Goal: Information Seeking & Learning: Learn about a topic

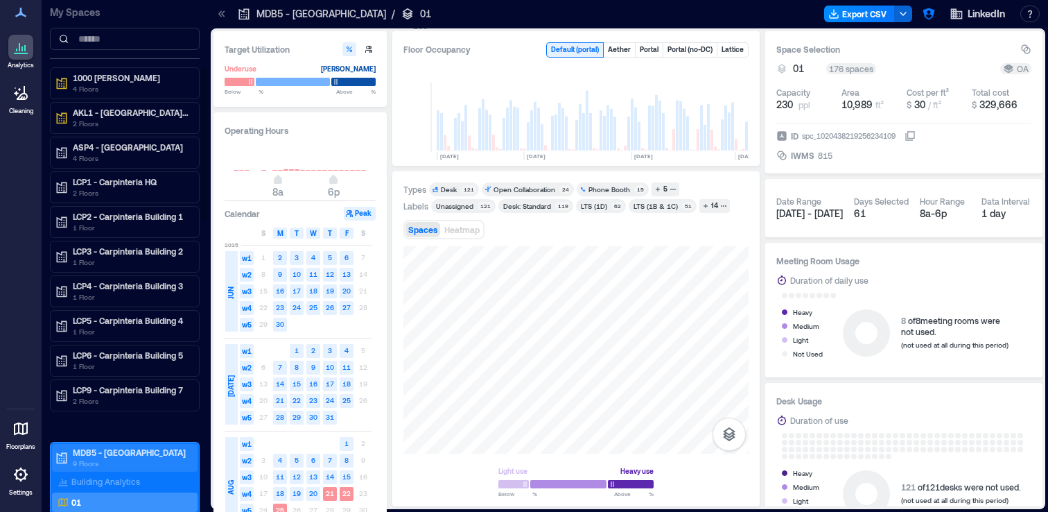
scroll to position [0, 2187]
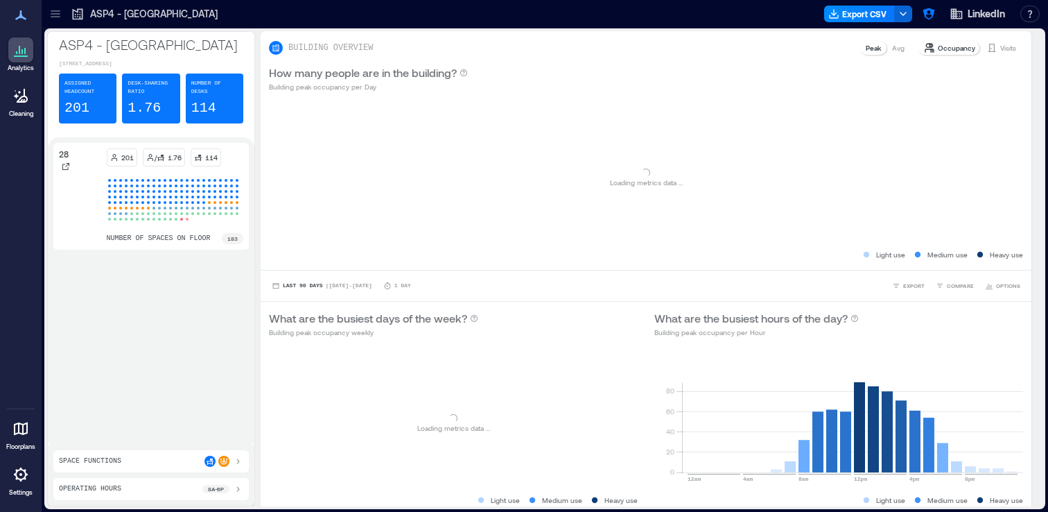
click at [64, 12] on div at bounding box center [55, 14] width 22 height 22
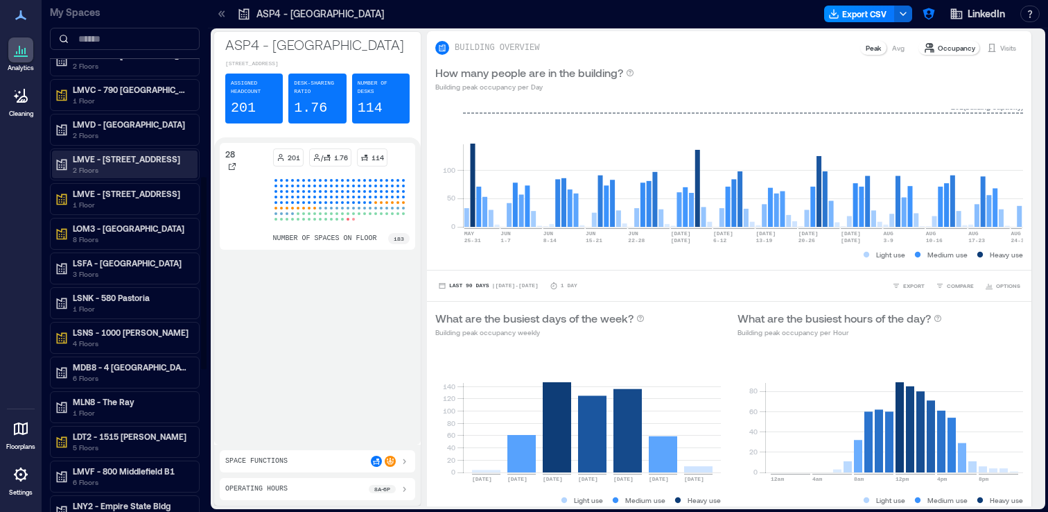
scroll to position [672, 0]
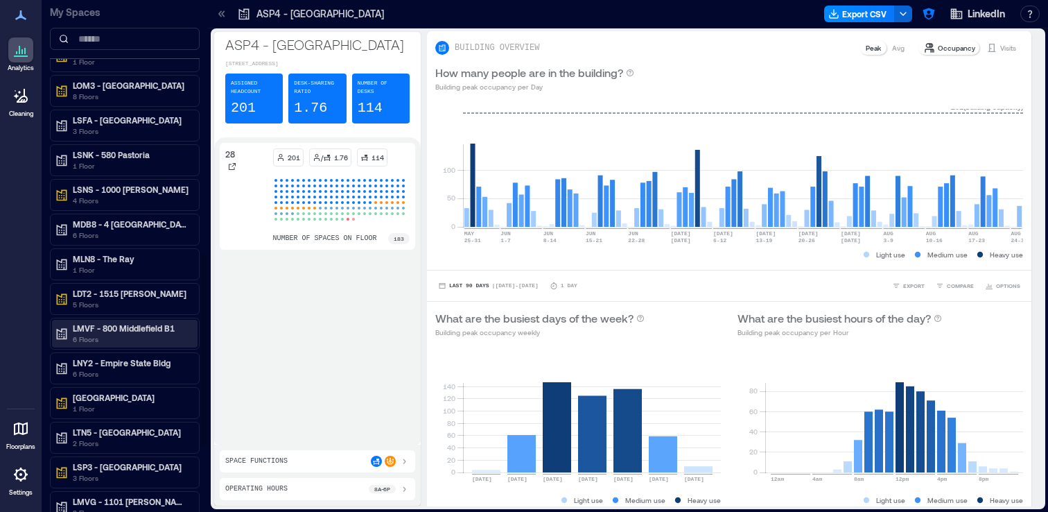
click at [140, 324] on p "LMVF - 800 Middlefield B1" at bounding box center [131, 327] width 116 height 11
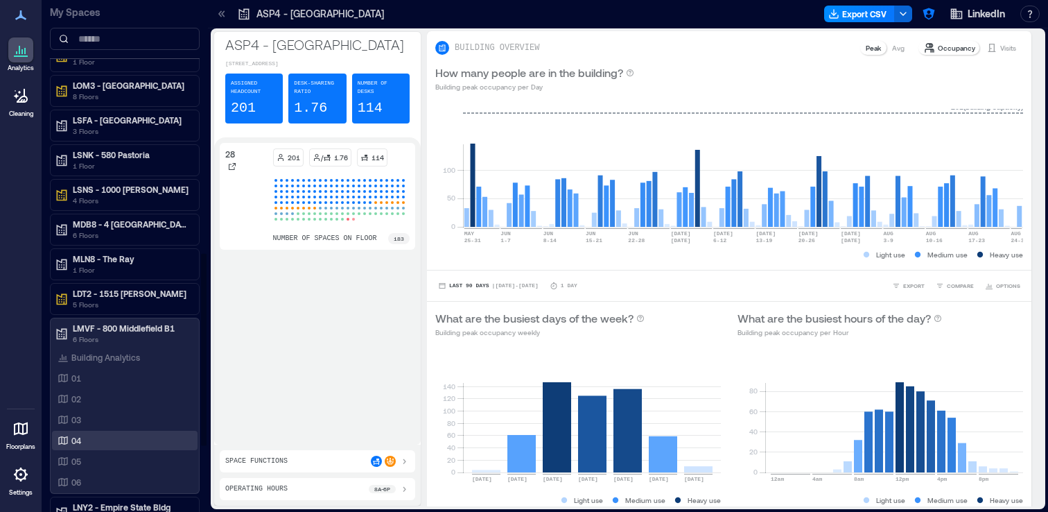
click at [105, 447] on div "04" at bounding box center [125, 440] width 146 height 19
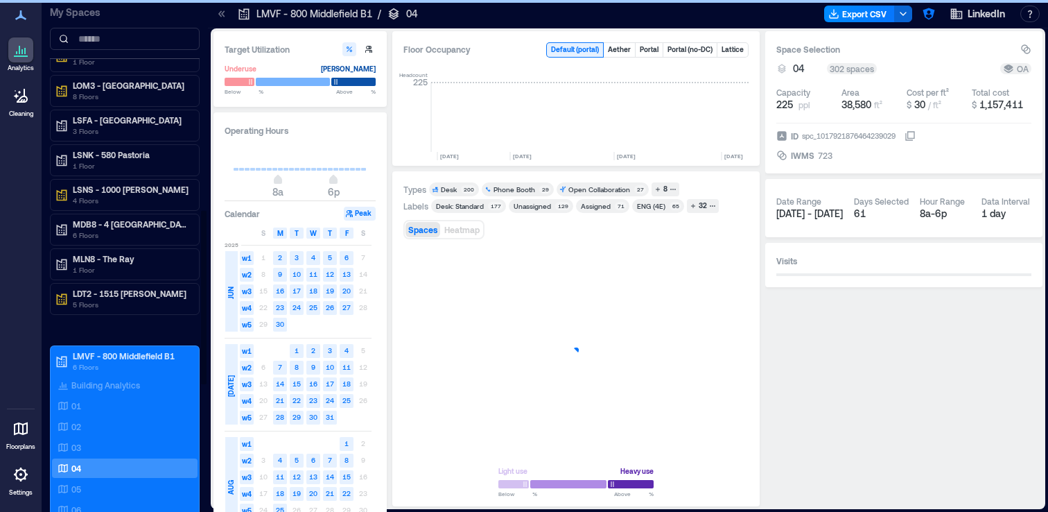
scroll to position [0, 4073]
click at [215, 17] on icon at bounding box center [222, 14] width 14 height 14
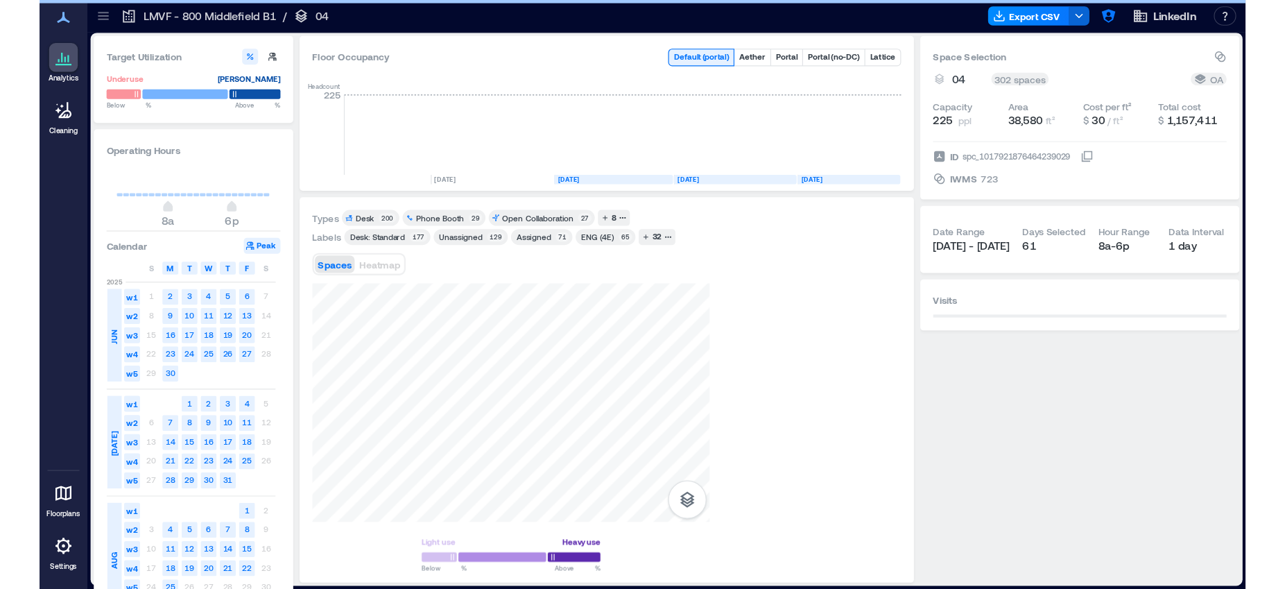
scroll to position [0, 3907]
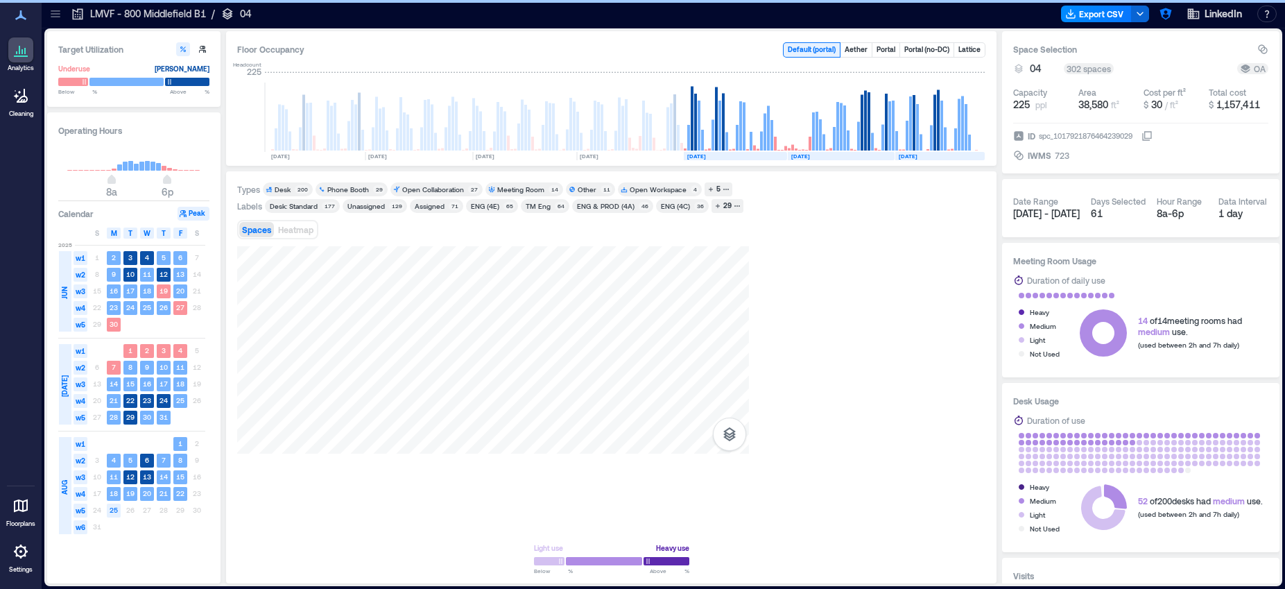
scroll to position [0, 3670]
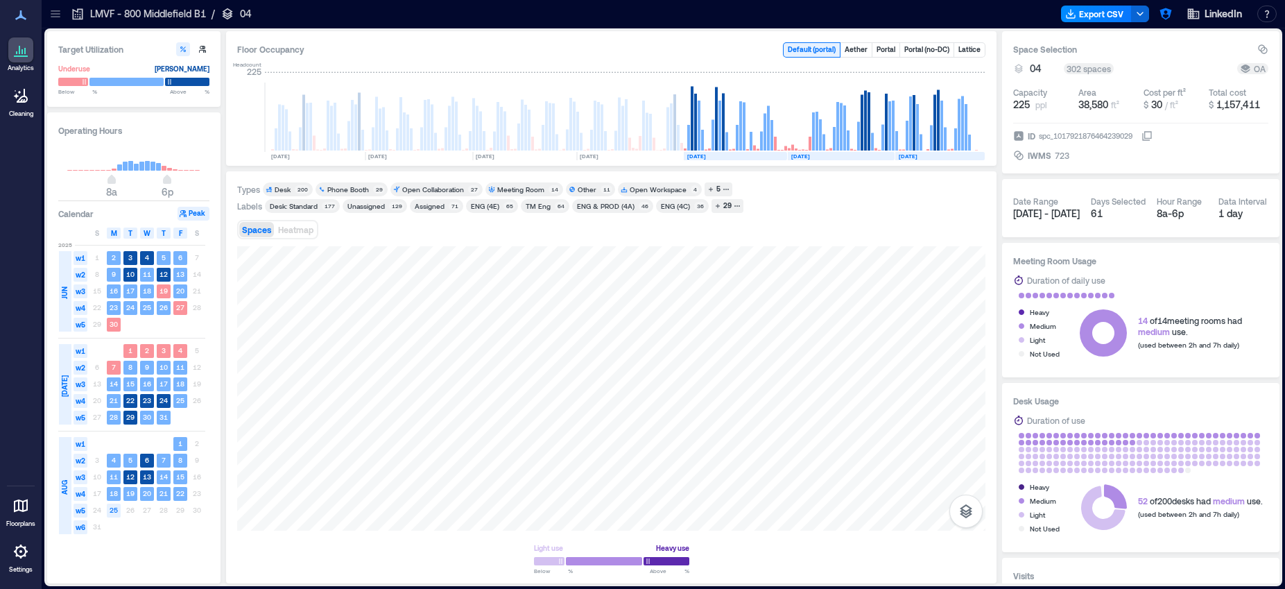
click at [62, 18] on icon at bounding box center [56, 14] width 14 height 14
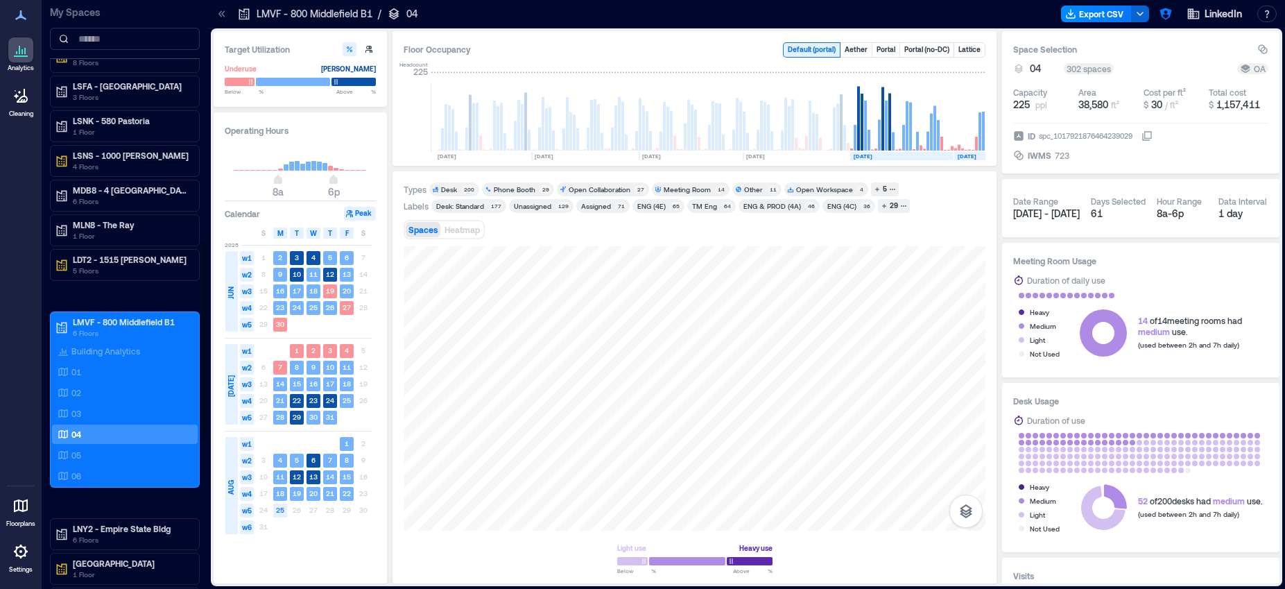
scroll to position [580, 0]
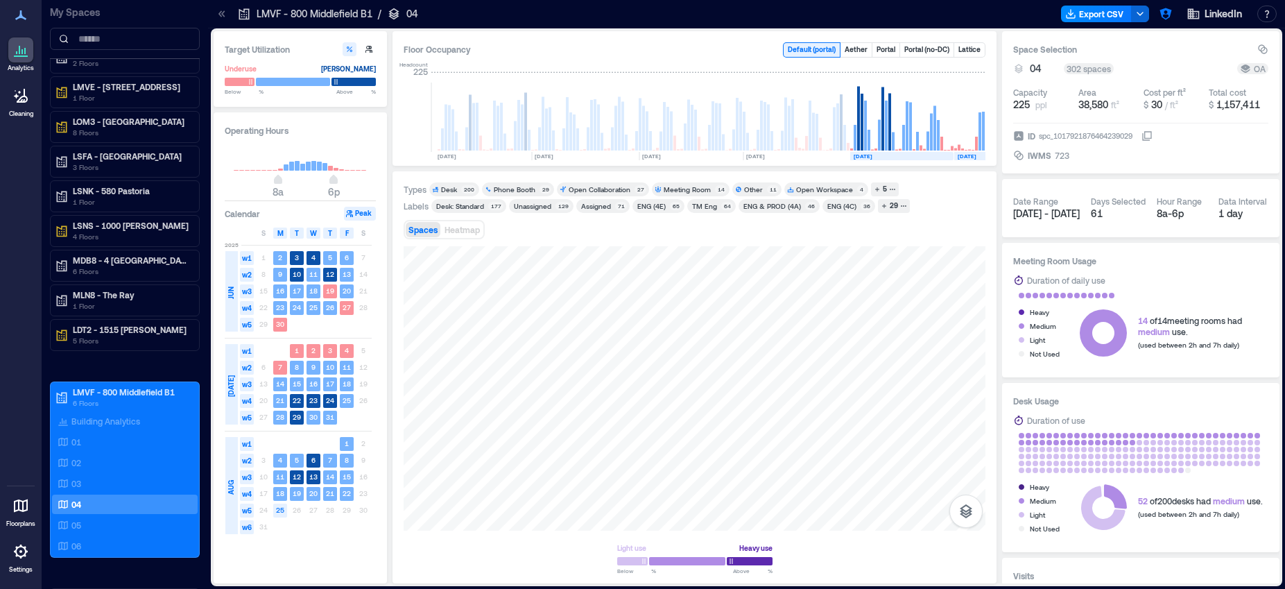
click at [215, 17] on icon at bounding box center [222, 14] width 14 height 14
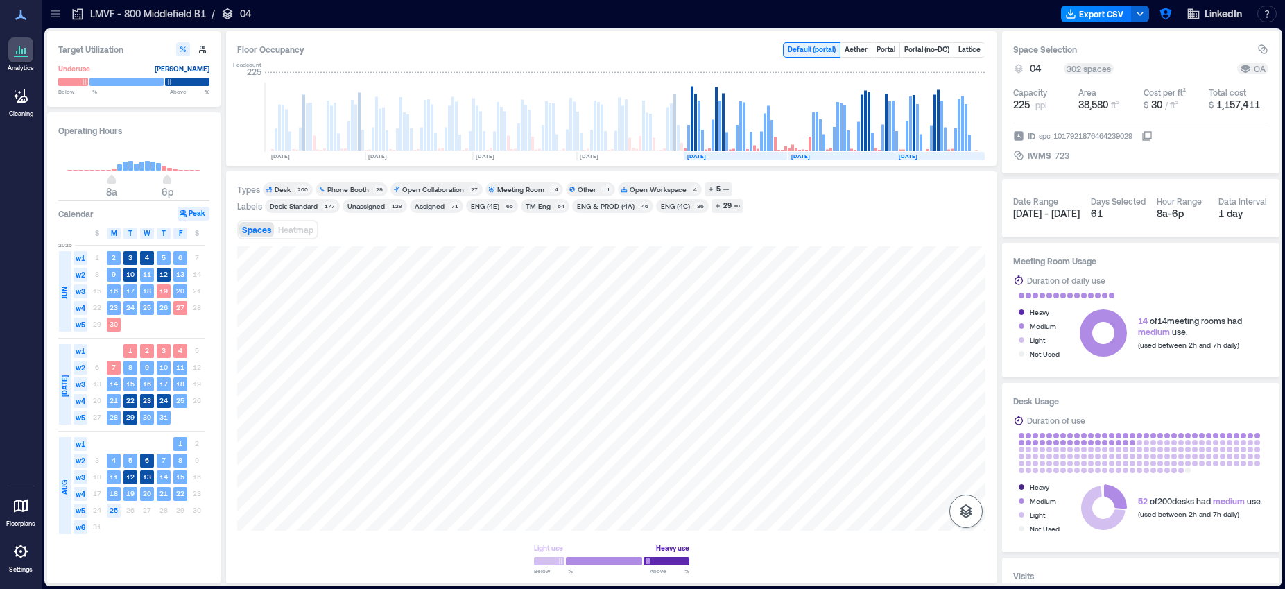
click at [957, 511] on icon "button" at bounding box center [965, 511] width 17 height 17
click at [969, 447] on p "Sensors" at bounding box center [966, 450] width 26 height 8
click at [58, 21] on div at bounding box center [55, 14] width 22 height 22
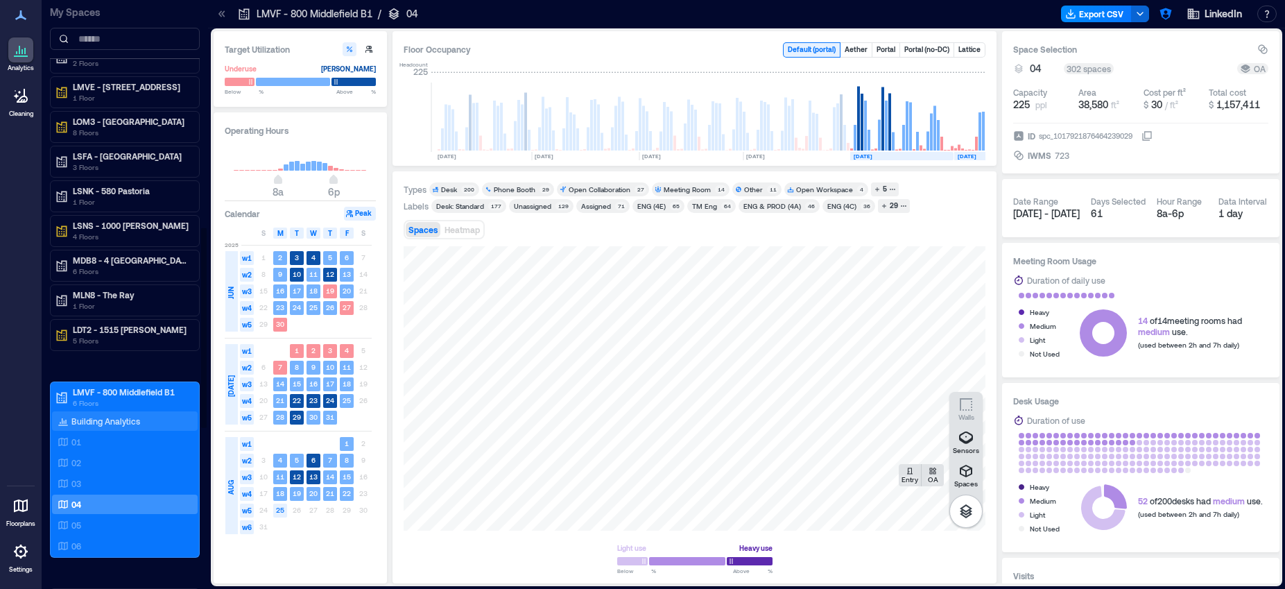
click at [125, 411] on div "Building Analytics" at bounding box center [125, 420] width 146 height 19
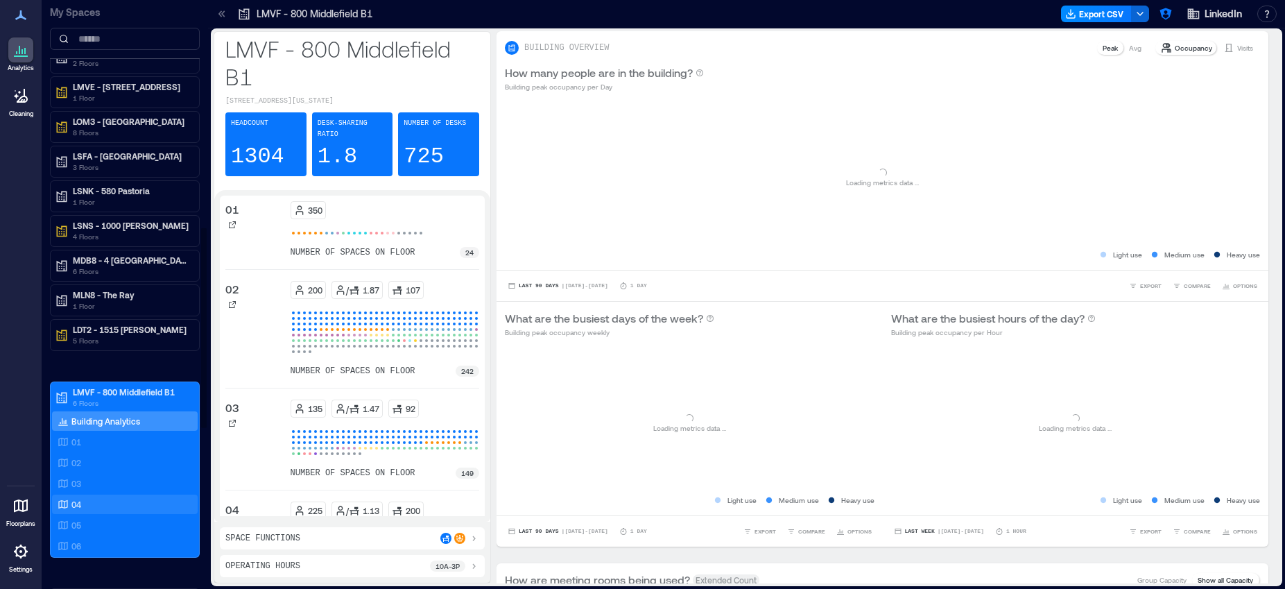
click at [92, 503] on div "04" at bounding box center [122, 504] width 135 height 14
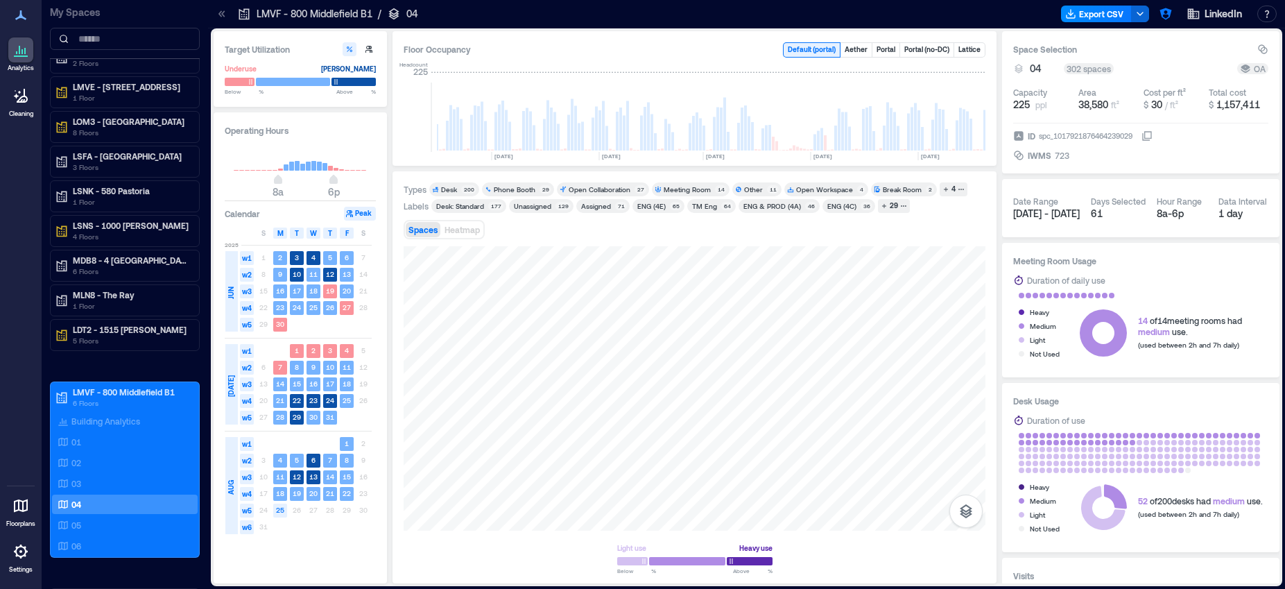
scroll to position [0, 3837]
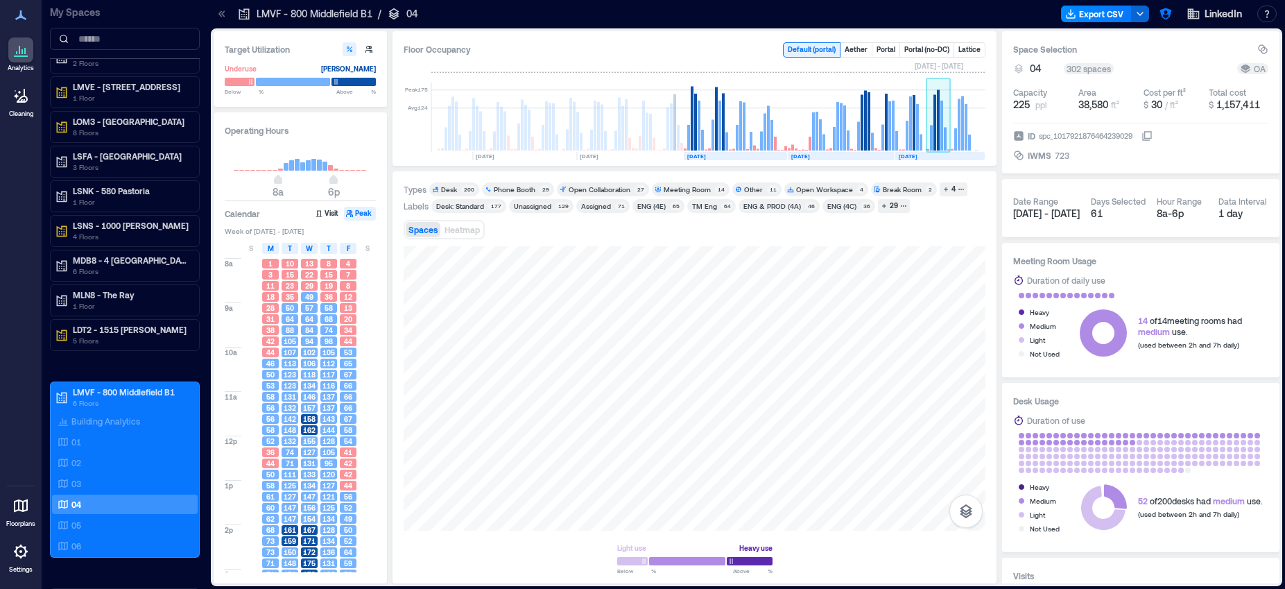
click at [928, 123] on rect at bounding box center [938, 117] width 24 height 69
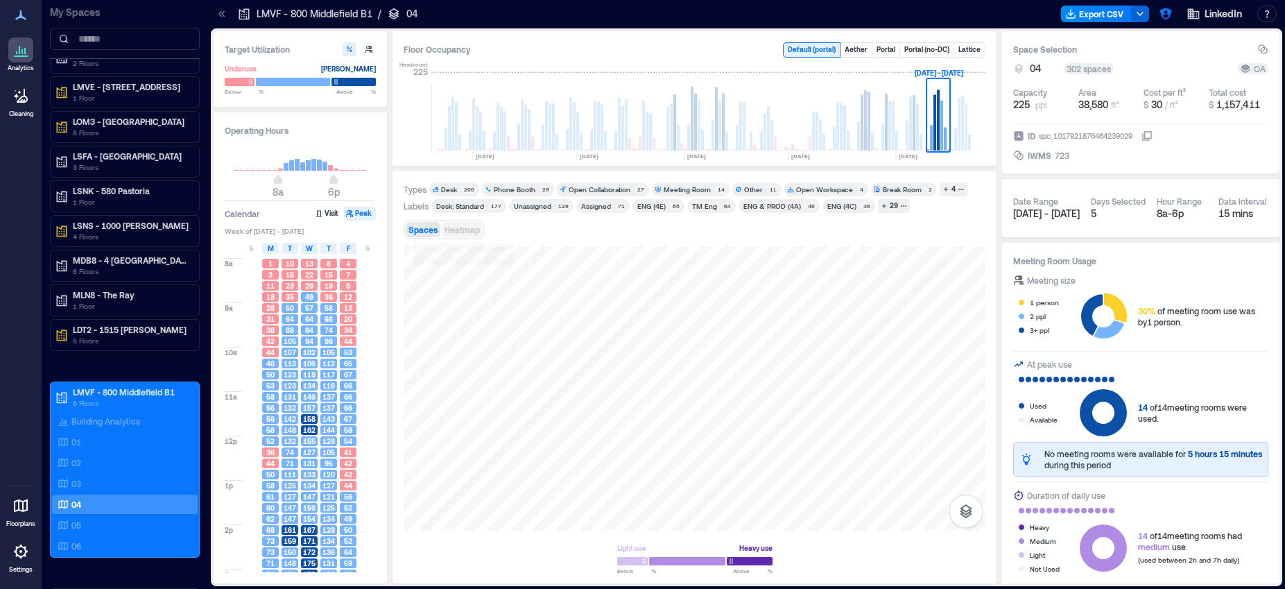
click at [471, 233] on span "Heatmap" at bounding box center [461, 230] width 35 height 10
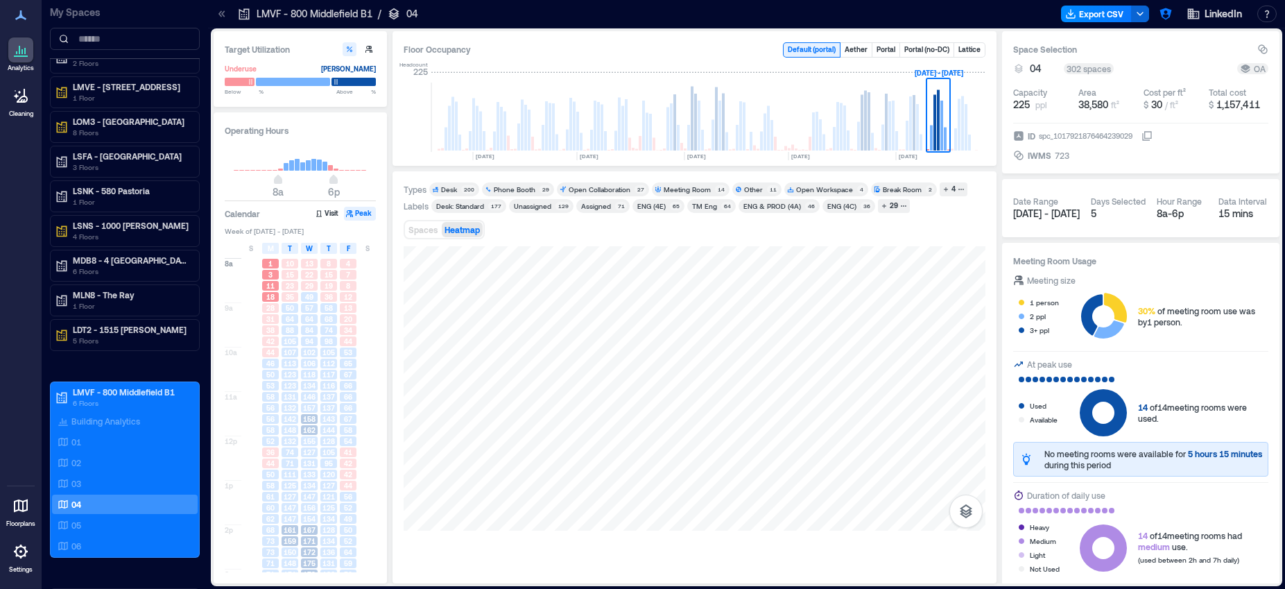
click at [226, 15] on icon at bounding box center [222, 14] width 14 height 14
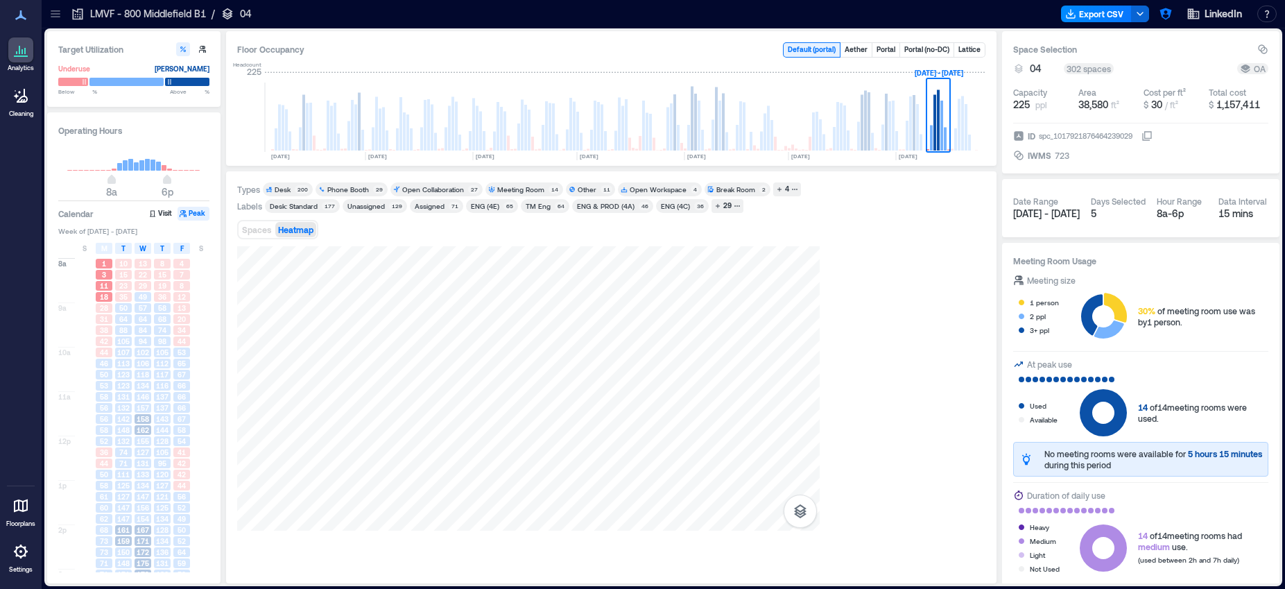
scroll to position [0, 3670]
click at [107, 309] on span "28" at bounding box center [104, 308] width 8 height 10
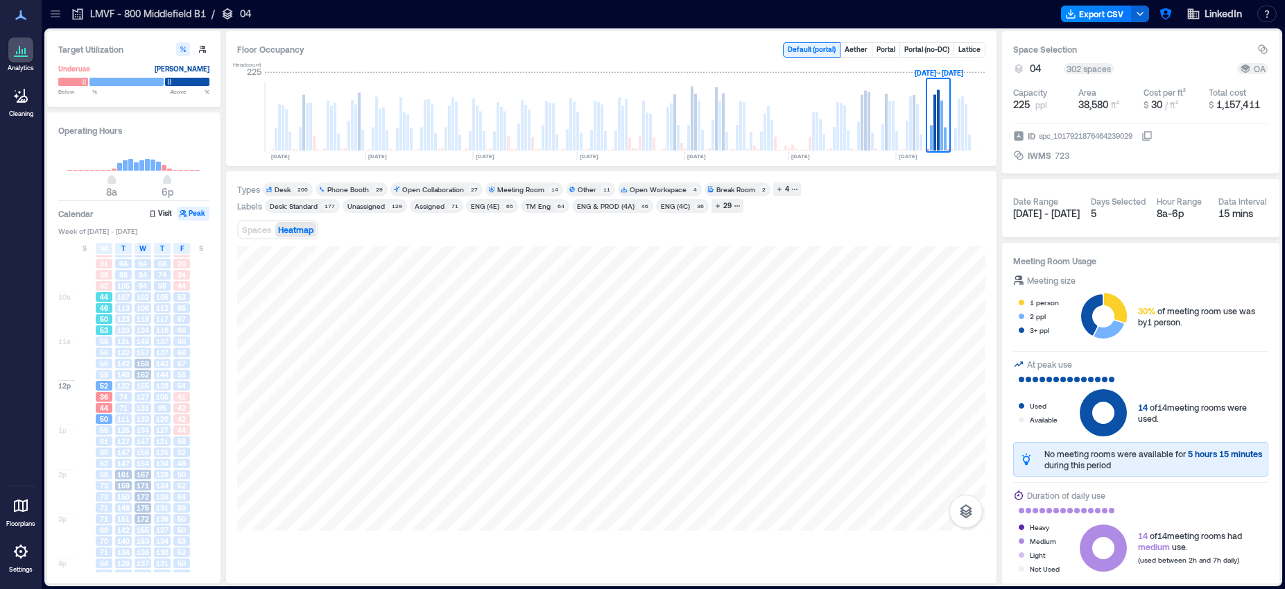
scroll to position [83, 0]
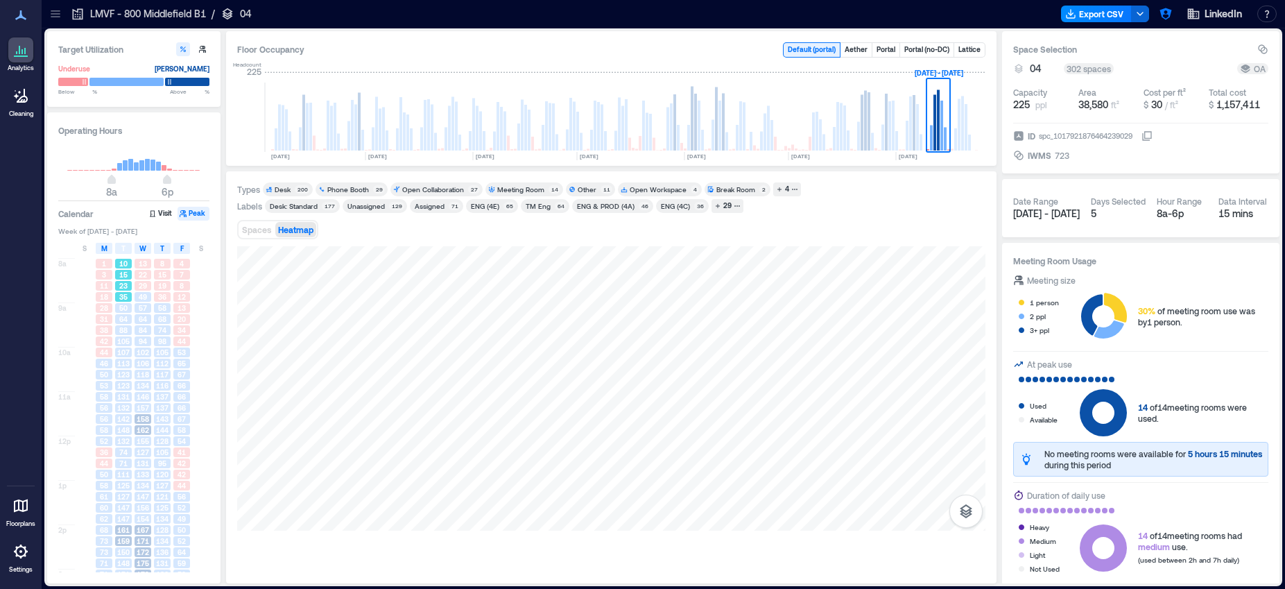
click at [126, 288] on span "23" at bounding box center [123, 286] width 8 height 10
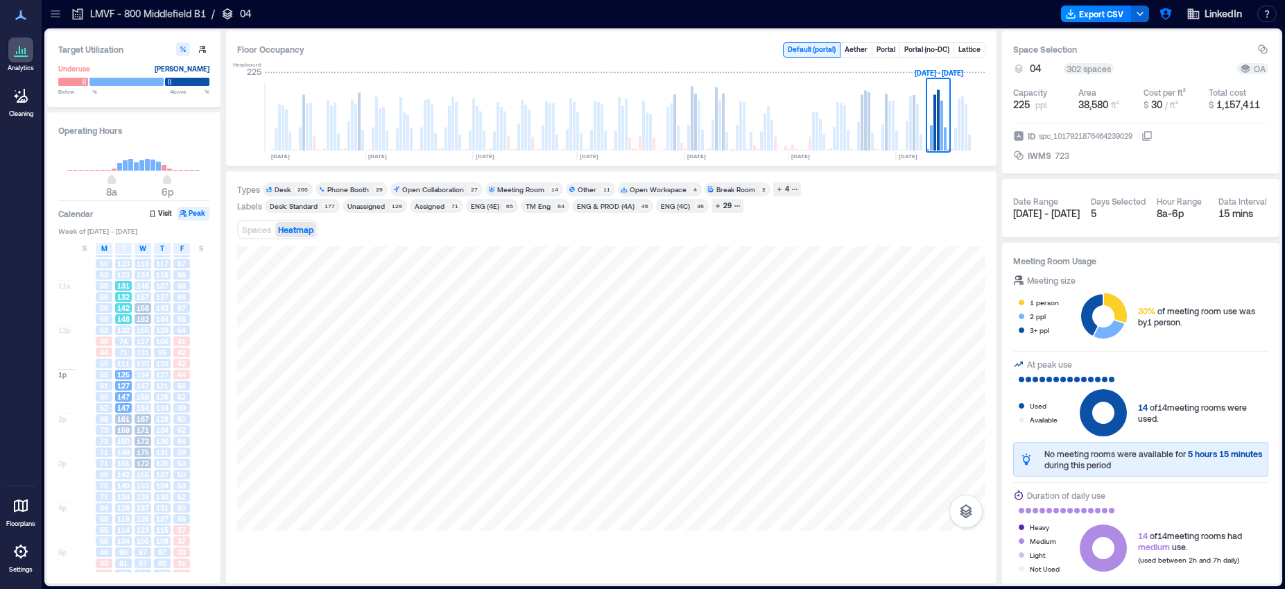
scroll to position [130, 0]
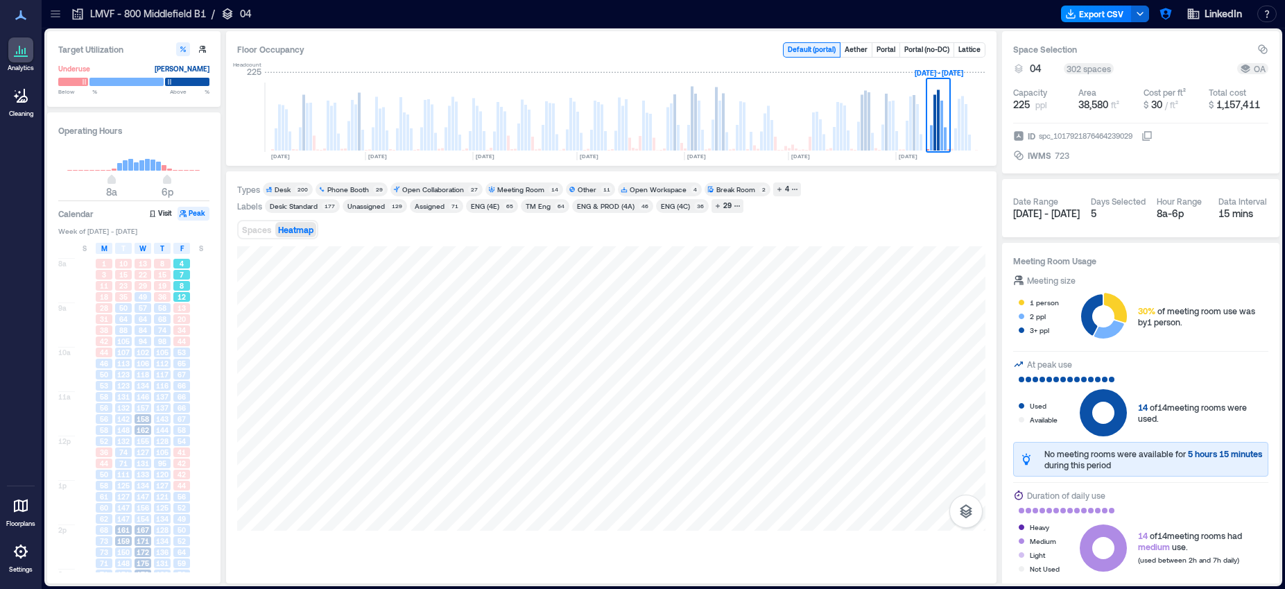
click at [182, 277] on span "7" at bounding box center [182, 275] width 4 height 10
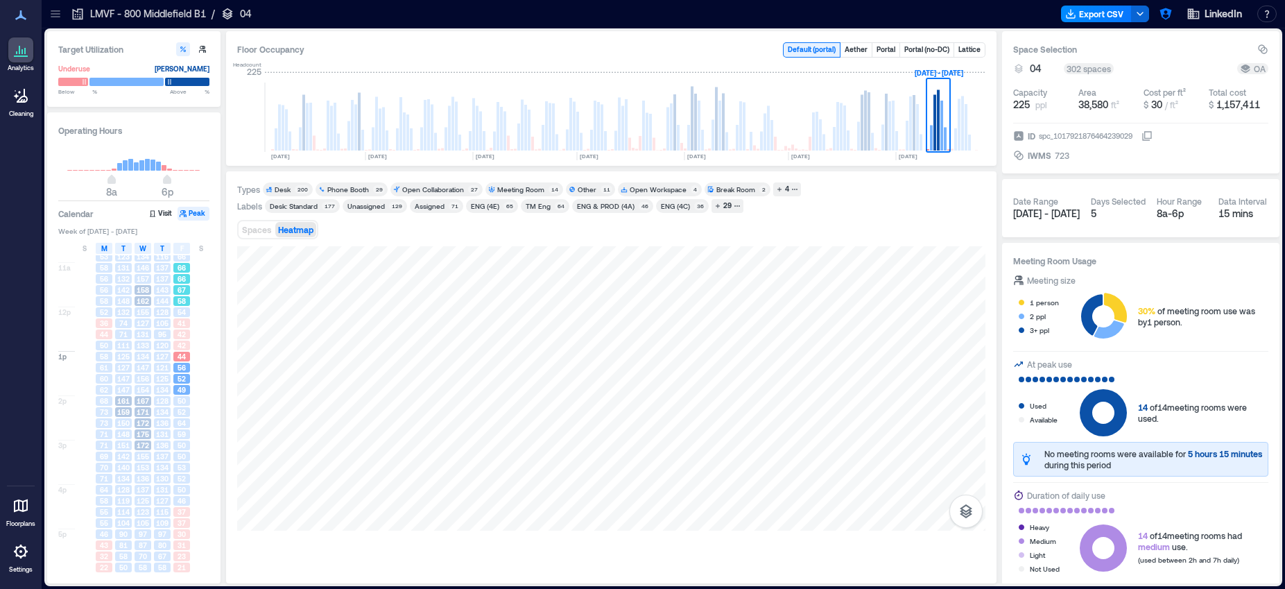
scroll to position [130, 0]
click at [60, 20] on icon at bounding box center [56, 14] width 14 height 14
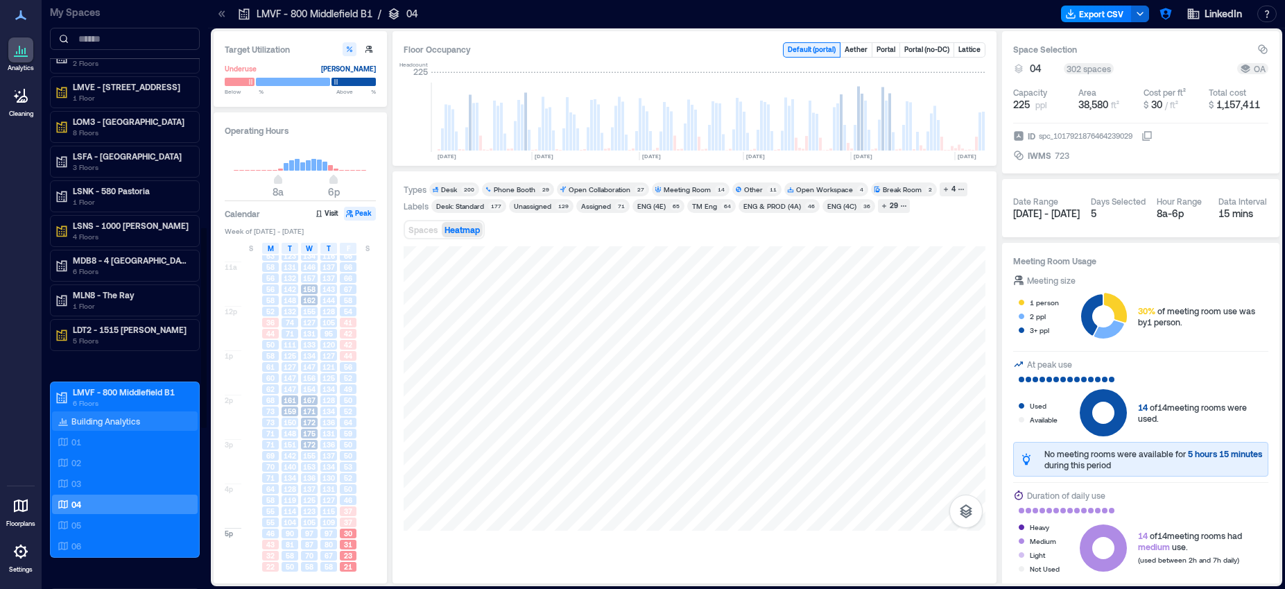
click at [100, 418] on p "Building Analytics" at bounding box center [105, 420] width 69 height 11
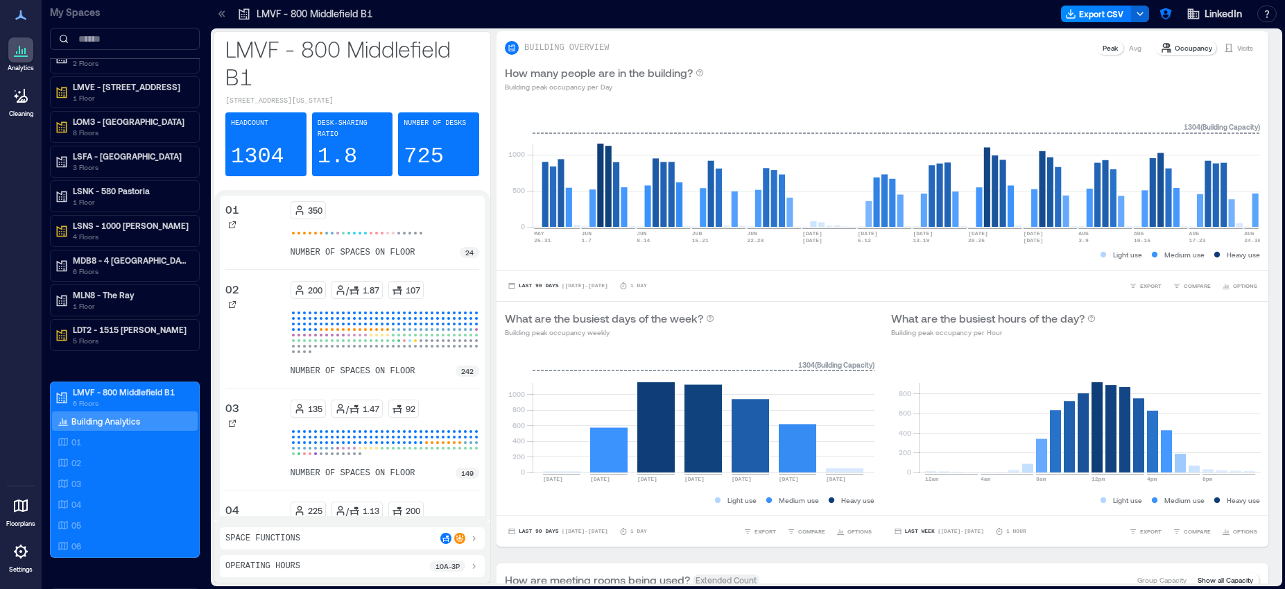
click at [224, 17] on icon at bounding box center [222, 14] width 14 height 14
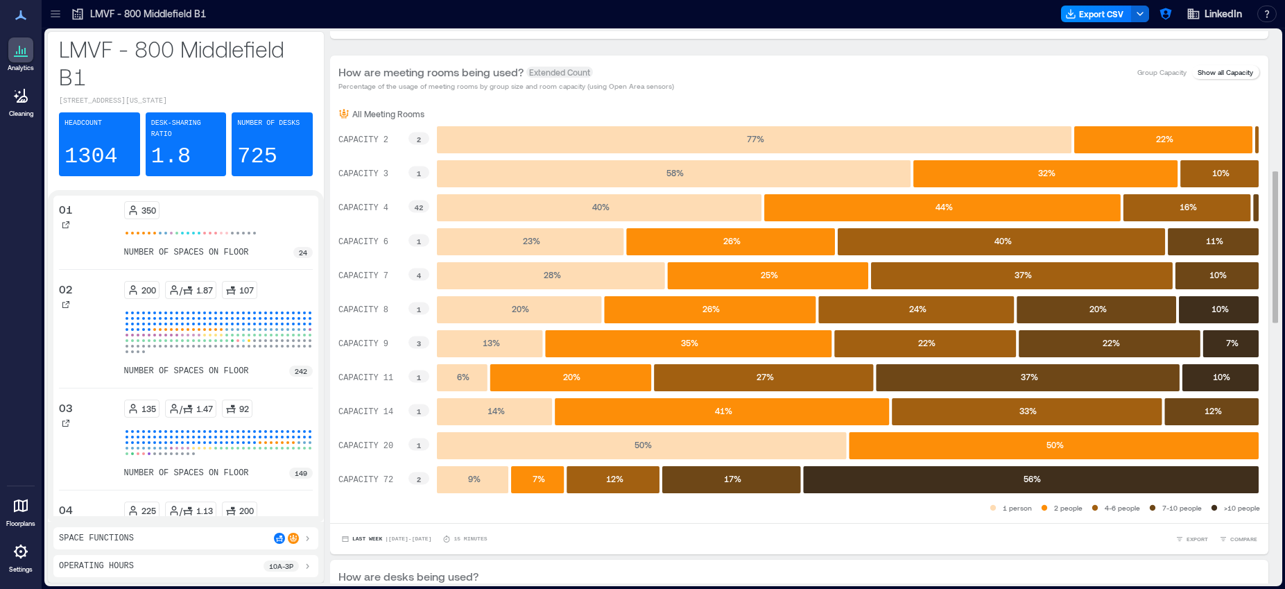
scroll to position [505, 0]
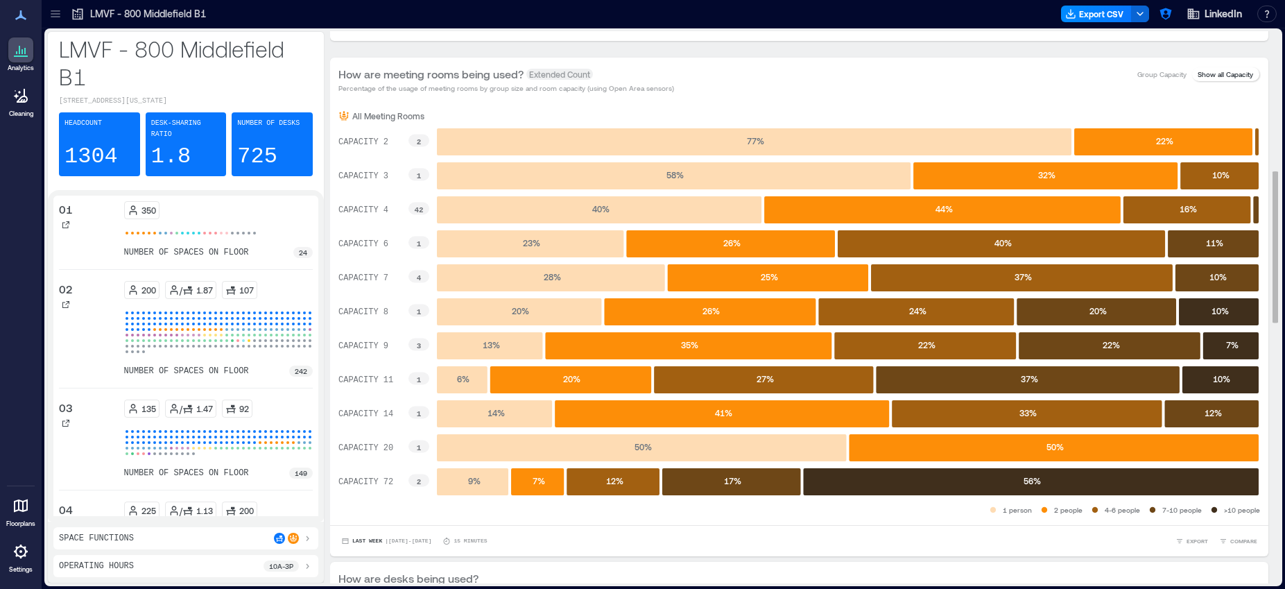
click at [598, 209] on text "40 %" at bounding box center [600, 209] width 17 height 10
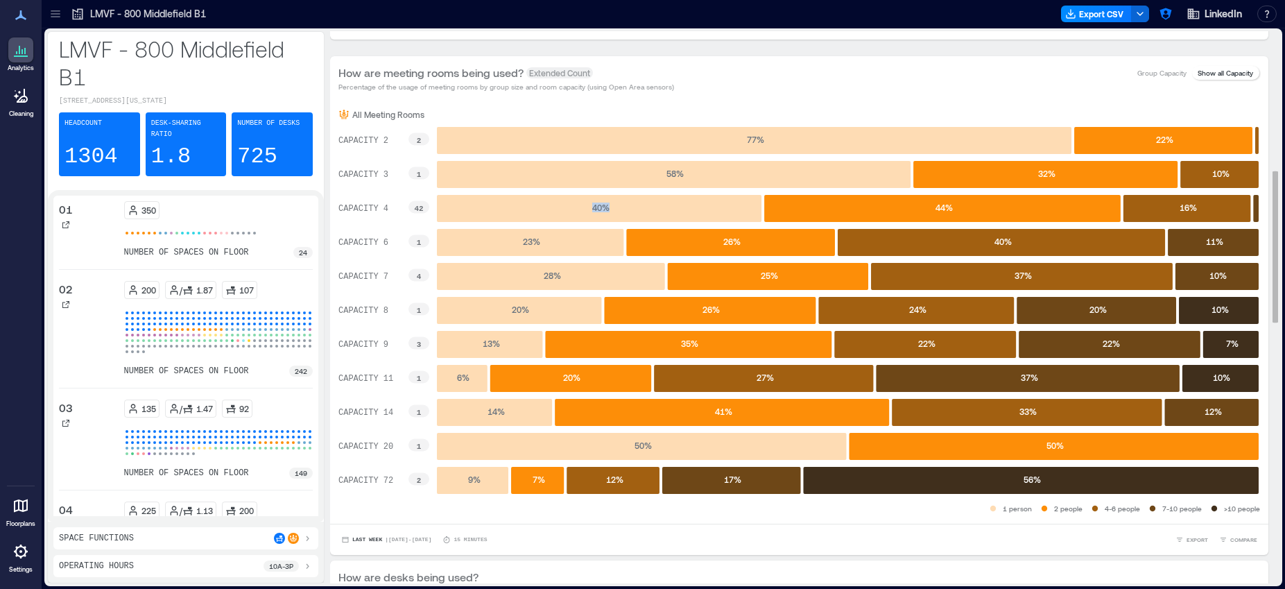
scroll to position [508, 0]
click at [22, 508] on icon at bounding box center [21, 505] width 14 height 13
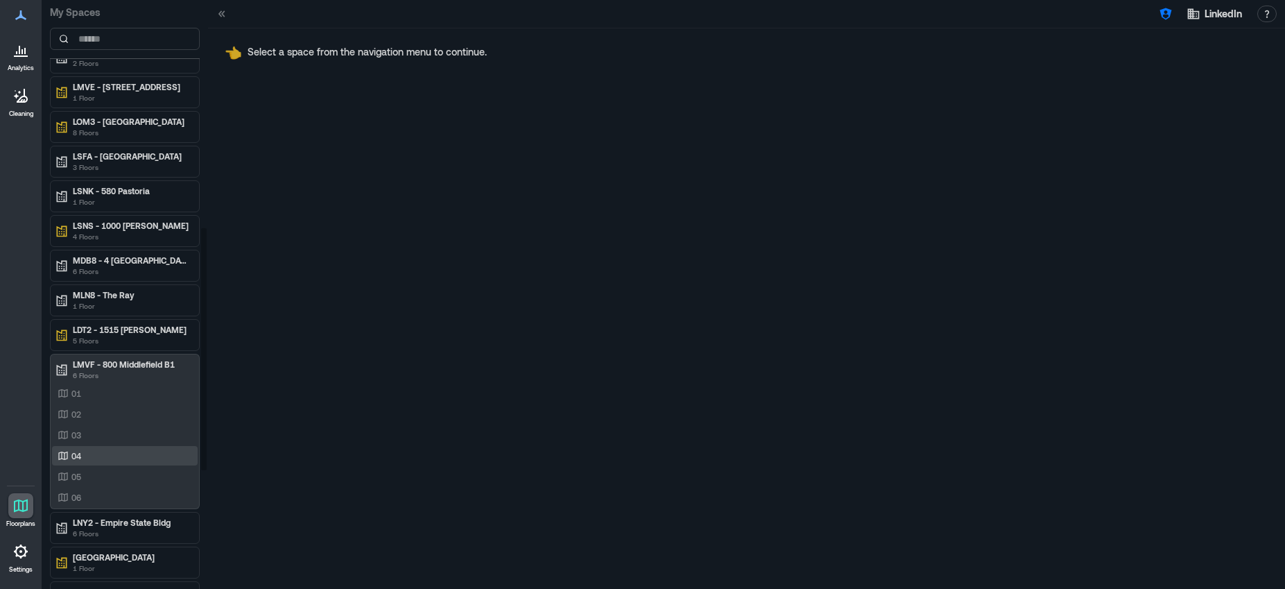
click at [118, 452] on div "04" at bounding box center [122, 456] width 135 height 14
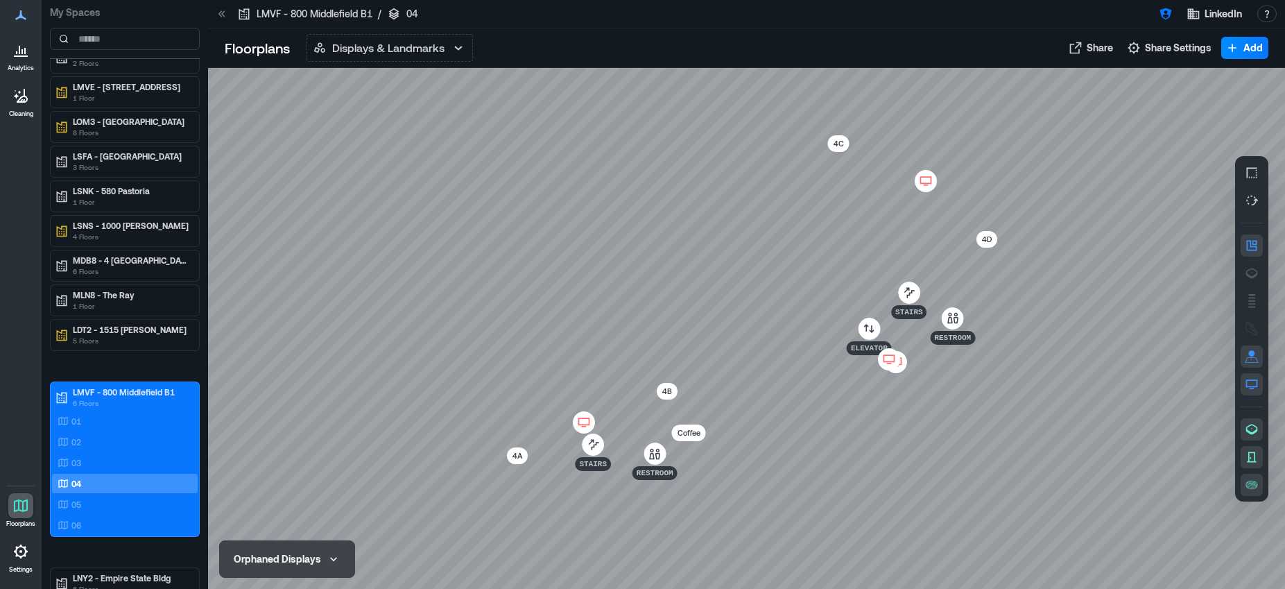
click at [879, 361] on div at bounding box center [889, 359] width 22 height 22
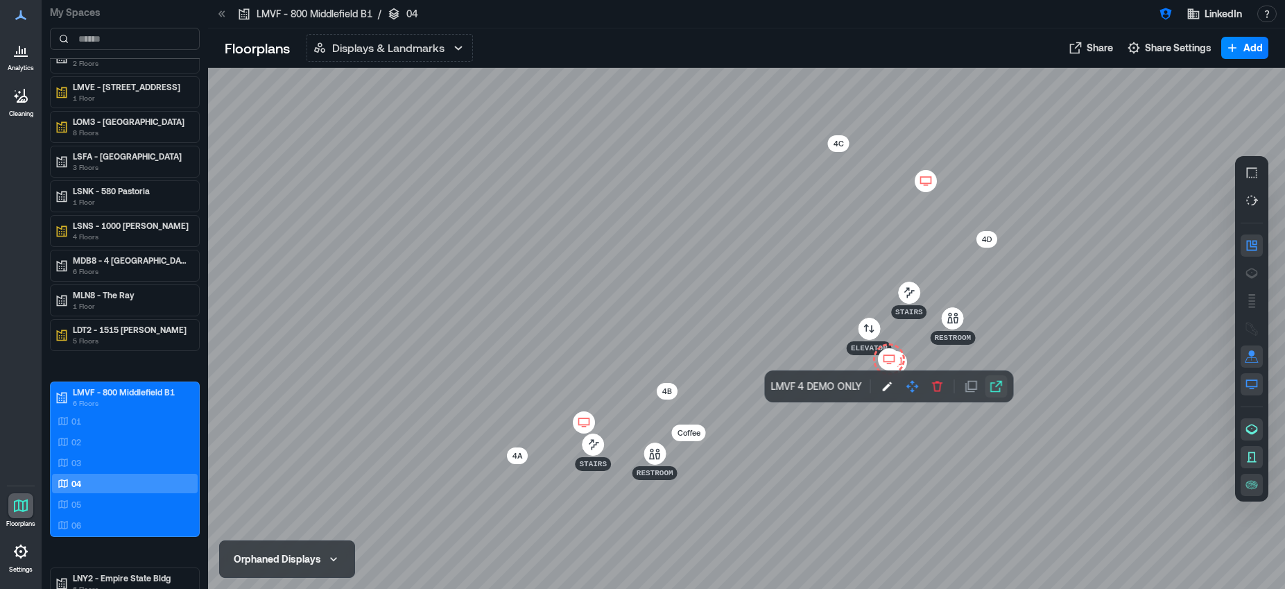
click at [991, 388] on icon "button" at bounding box center [996, 386] width 14 height 14
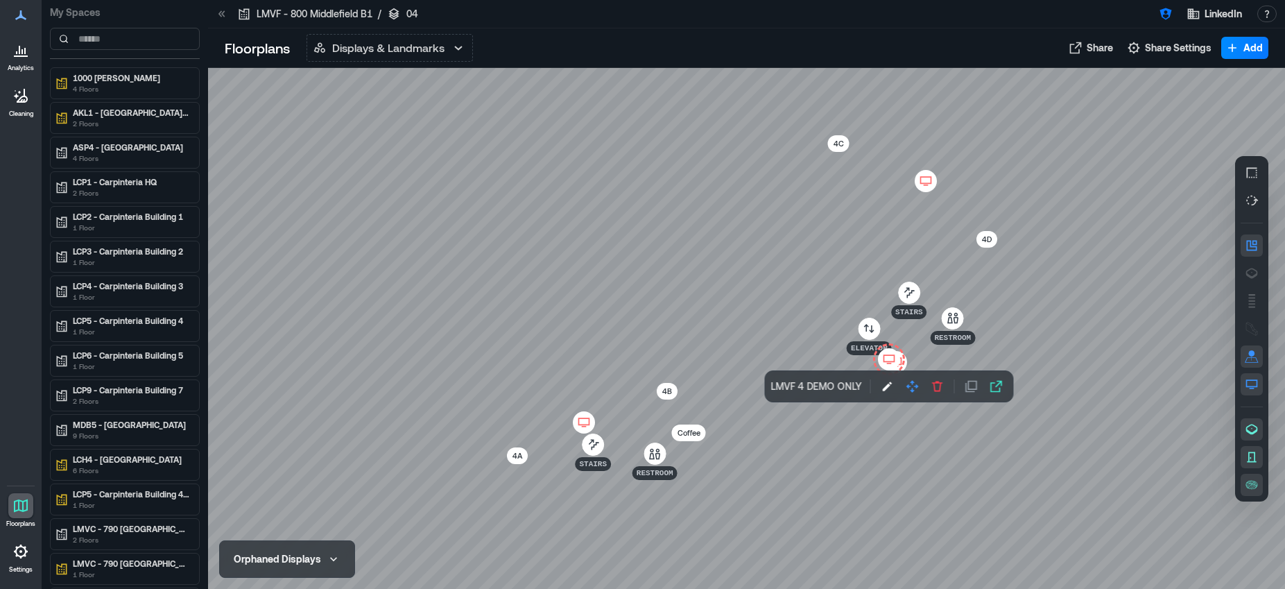
click at [24, 55] on icon at bounding box center [21, 55] width 14 height 1
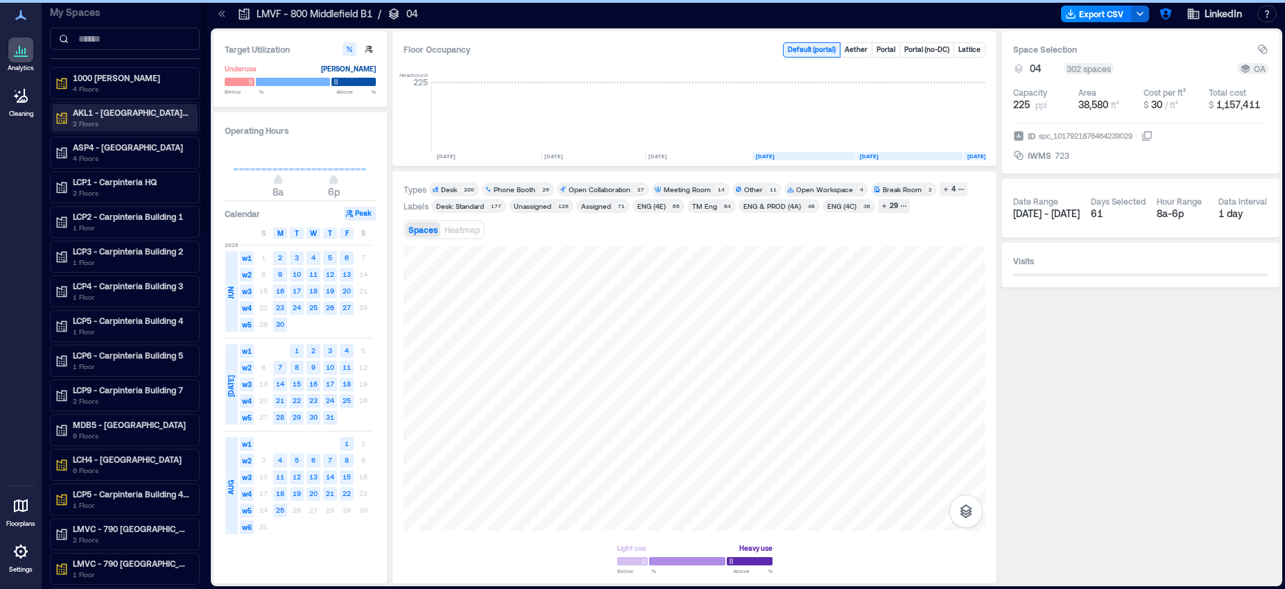
scroll to position [0, 3837]
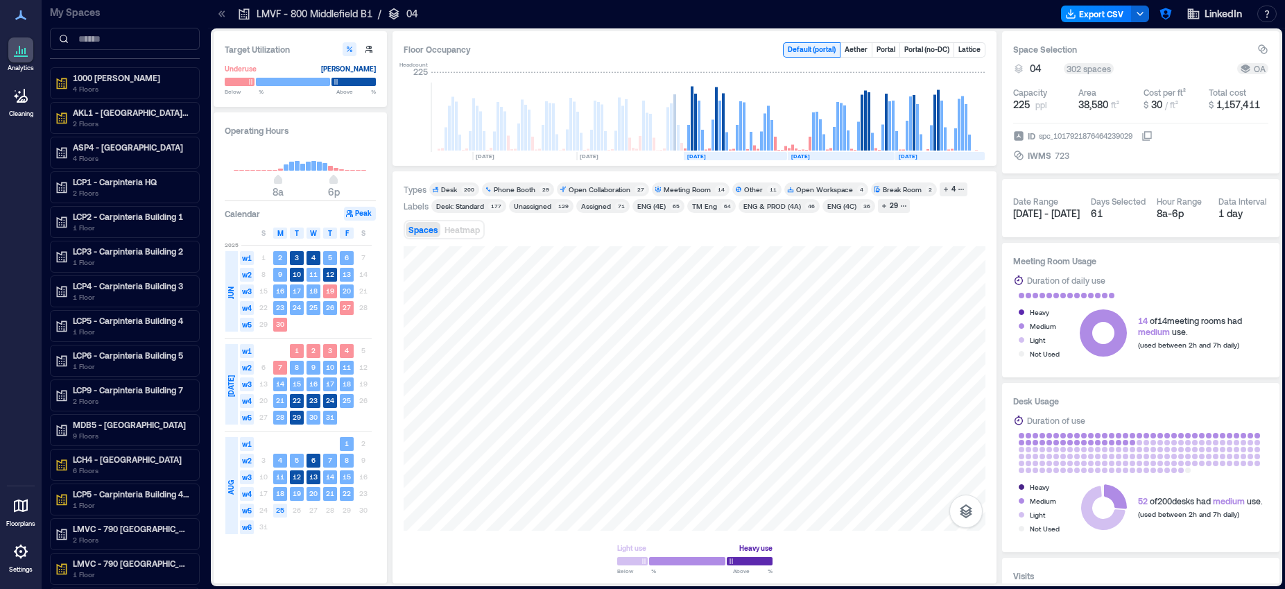
click at [220, 8] on icon at bounding box center [222, 14] width 14 height 14
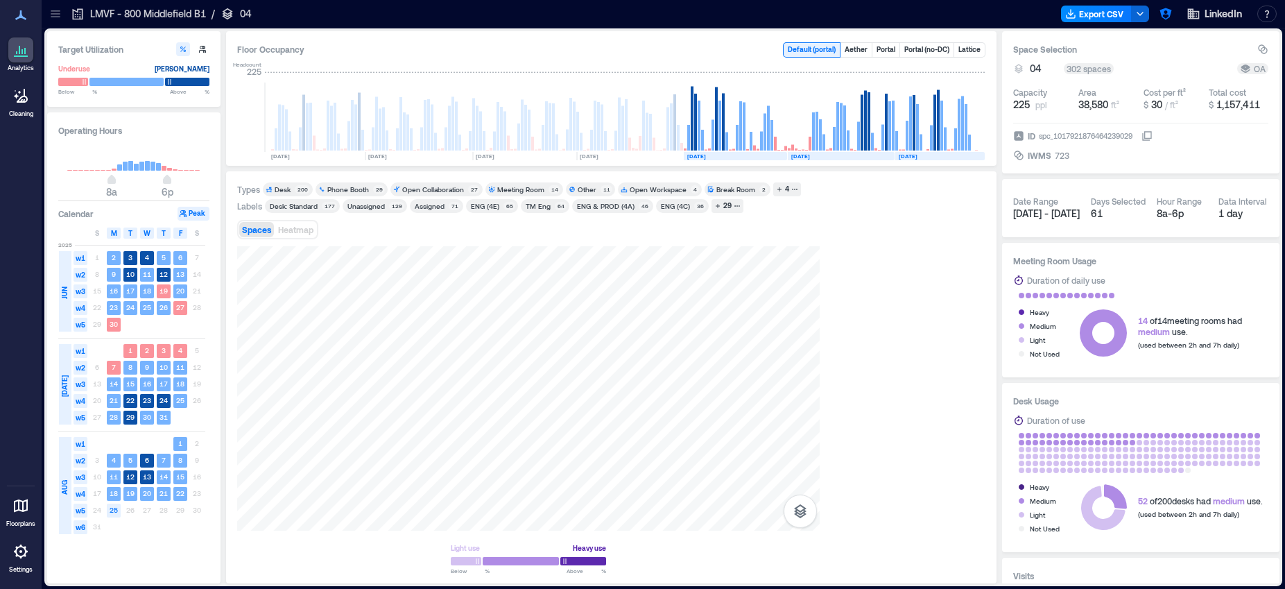
scroll to position [0, 3670]
click at [54, 14] on icon at bounding box center [56, 14] width 14 height 14
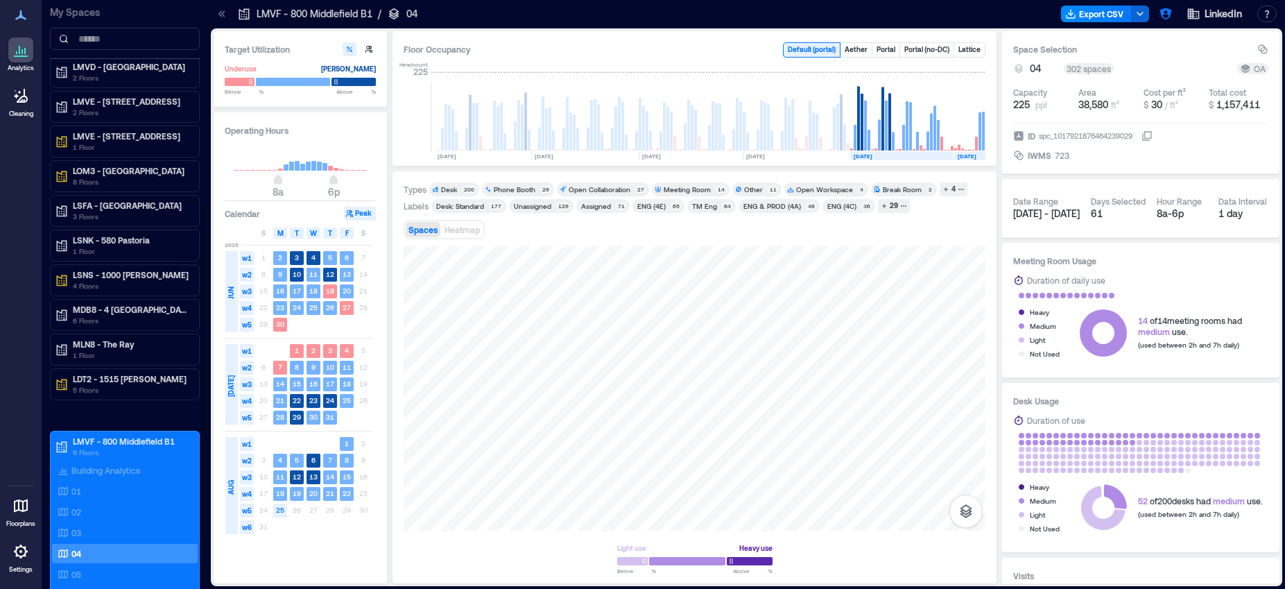
scroll to position [580, 0]
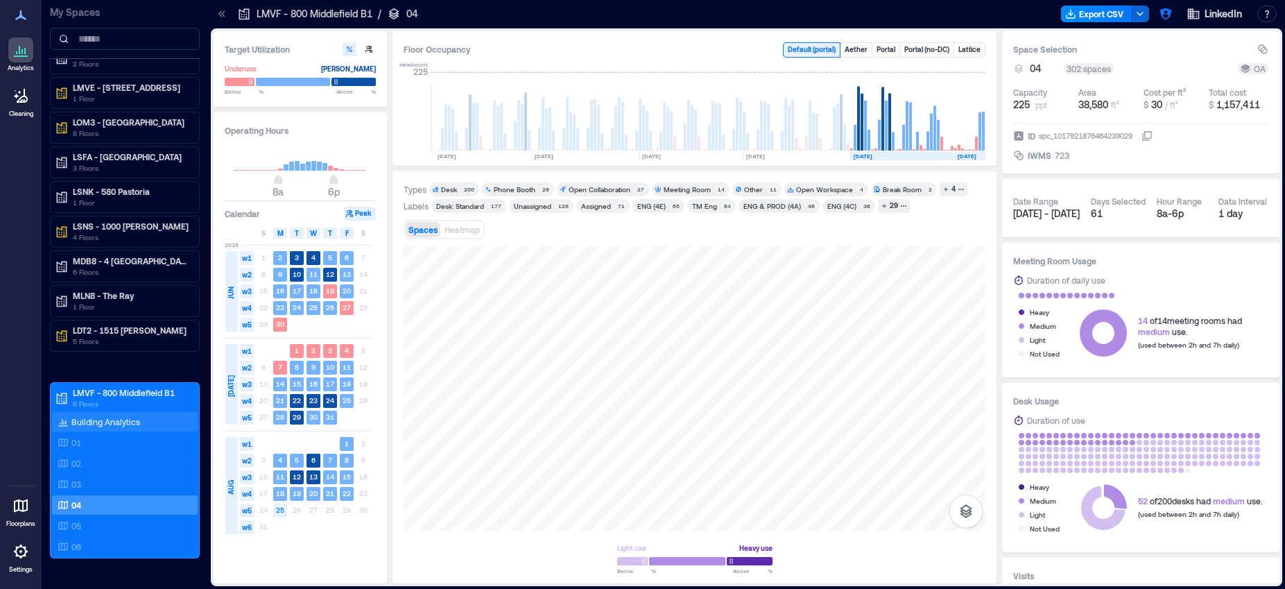
click at [146, 423] on div "Building Analytics" at bounding box center [125, 421] width 146 height 19
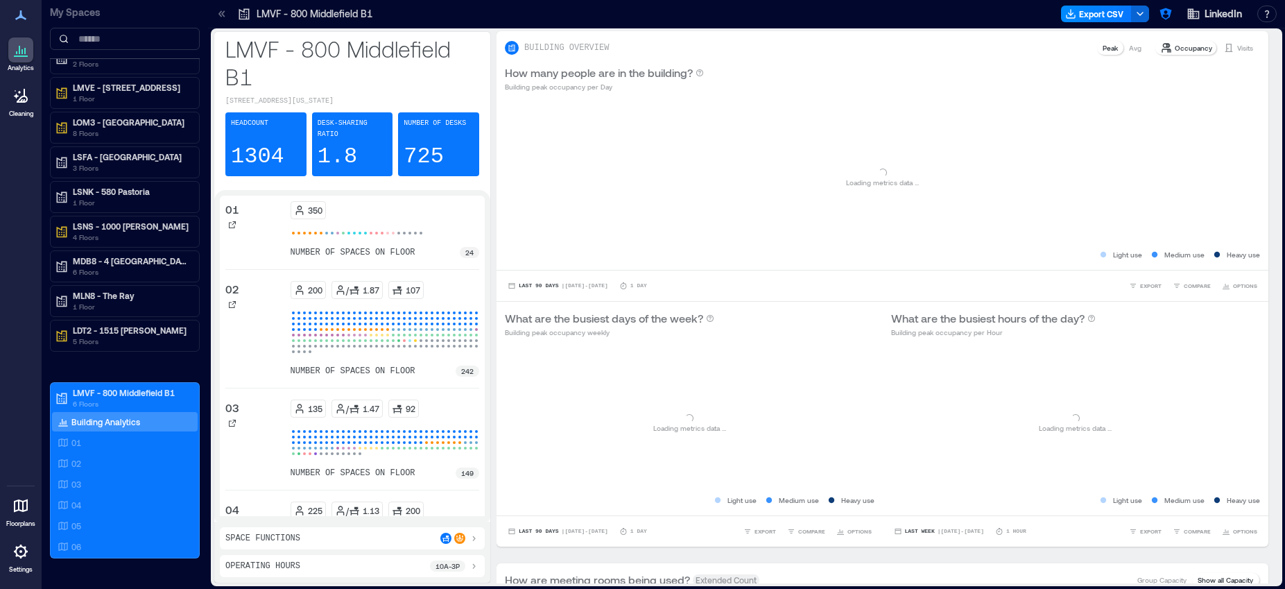
click at [216, 9] on icon at bounding box center [222, 14] width 14 height 14
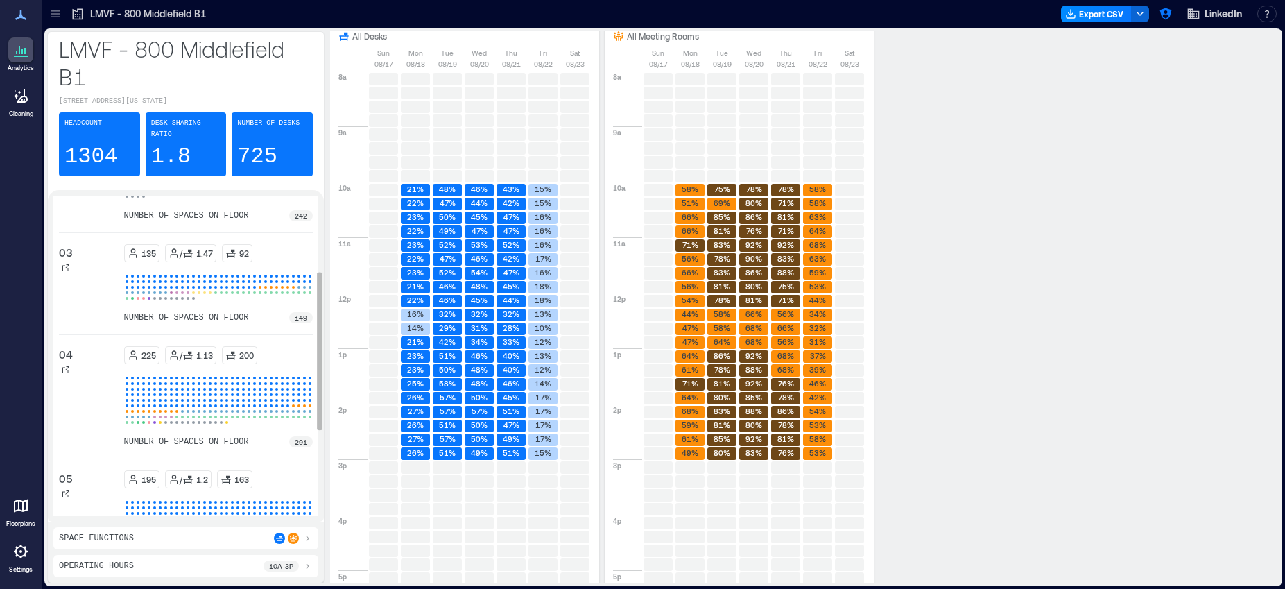
scroll to position [243, 0]
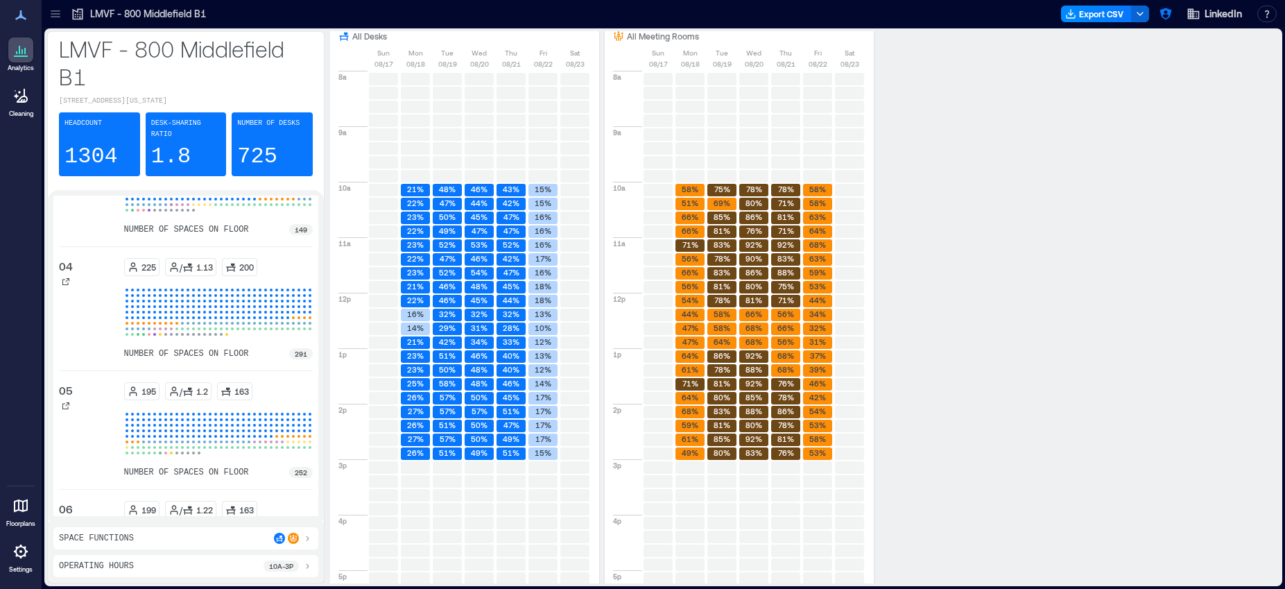
click at [304, 511] on icon at bounding box center [307, 565] width 11 height 11
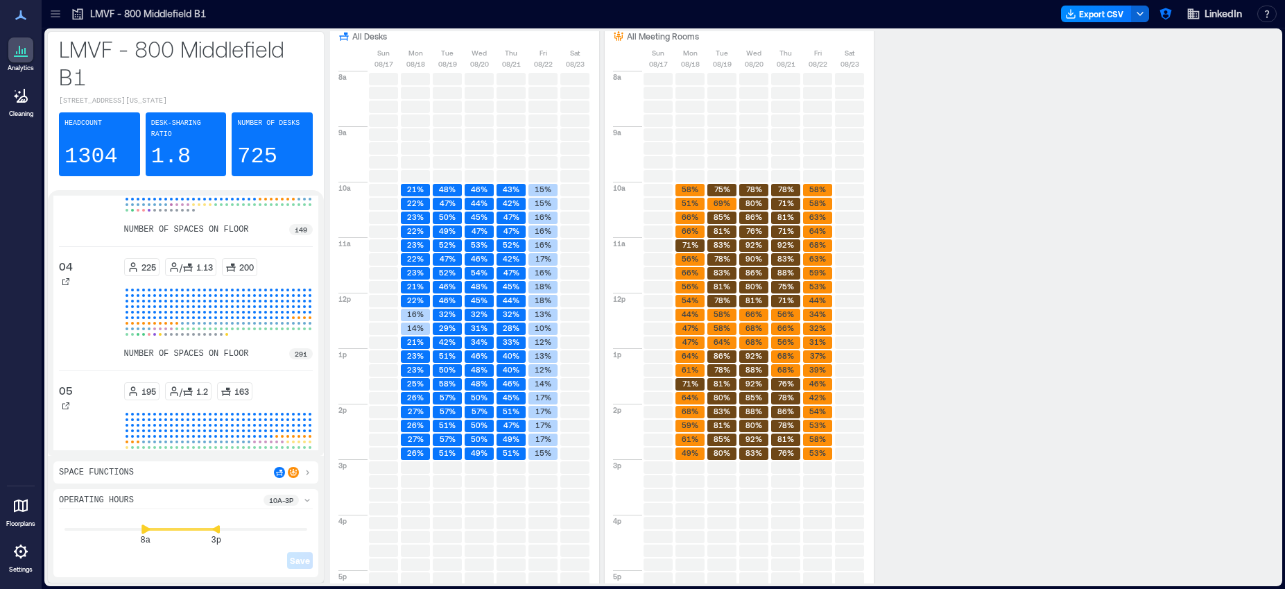
click at [144, 511] on icon at bounding box center [145, 528] width 8 height 9
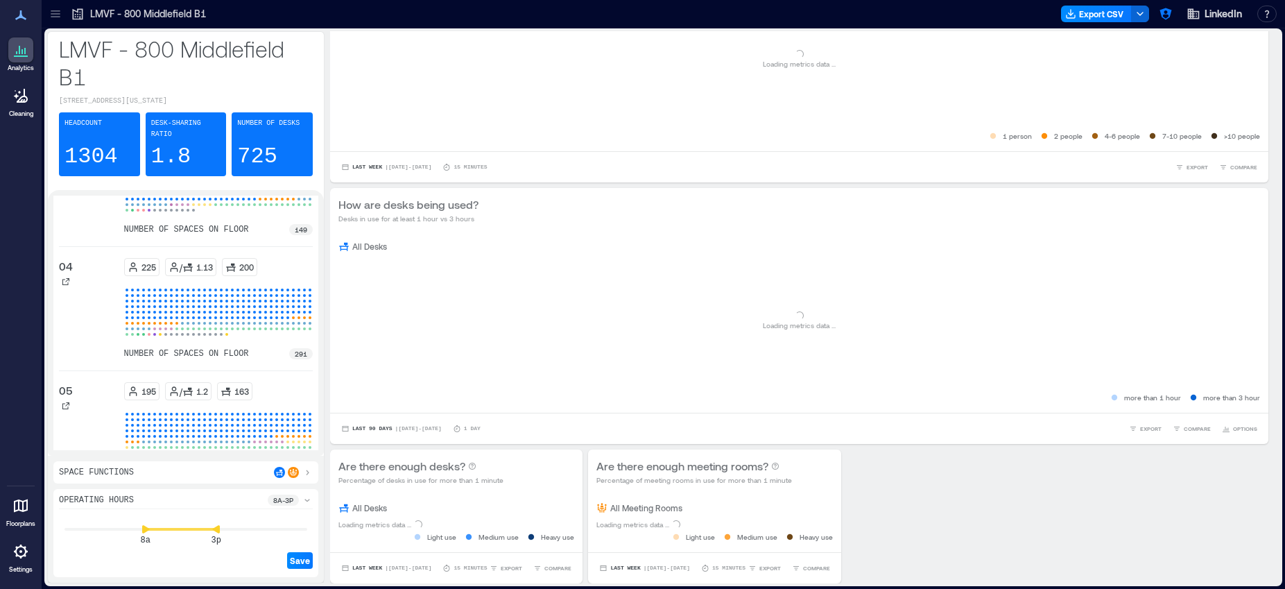
scroll to position [636, 0]
click at [236, 511] on icon at bounding box center [236, 528] width 8 height 9
click at [246, 511] on icon at bounding box center [246, 528] width 8 height 9
click at [300, 511] on span "Save" at bounding box center [300, 560] width 20 height 11
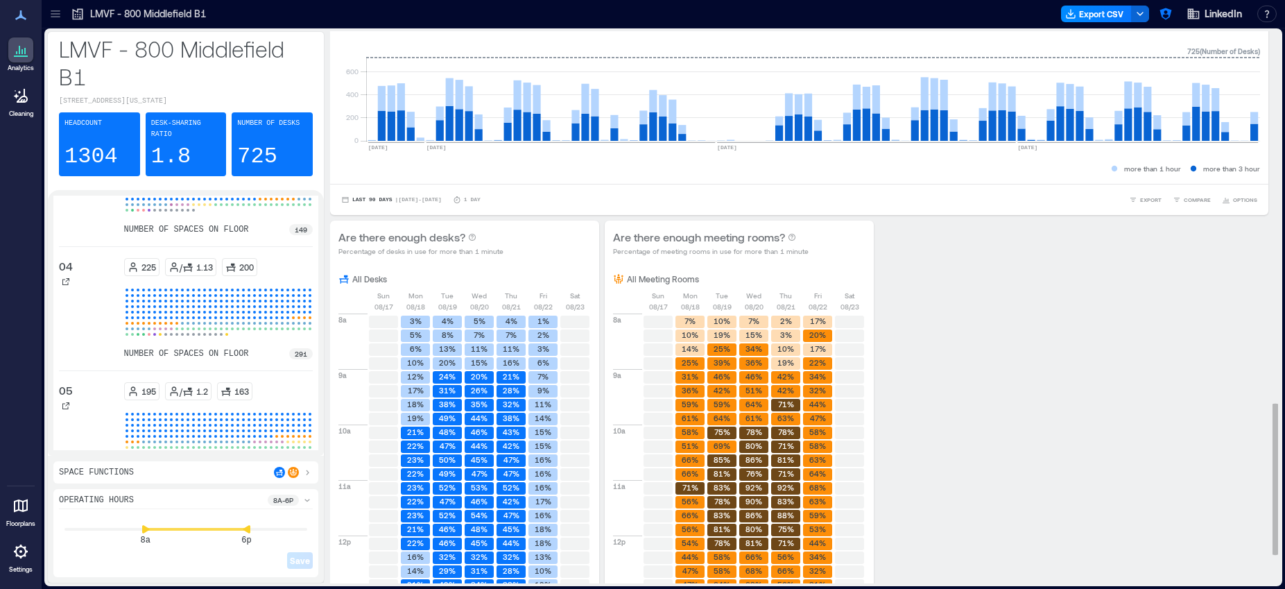
scroll to position [1351, 0]
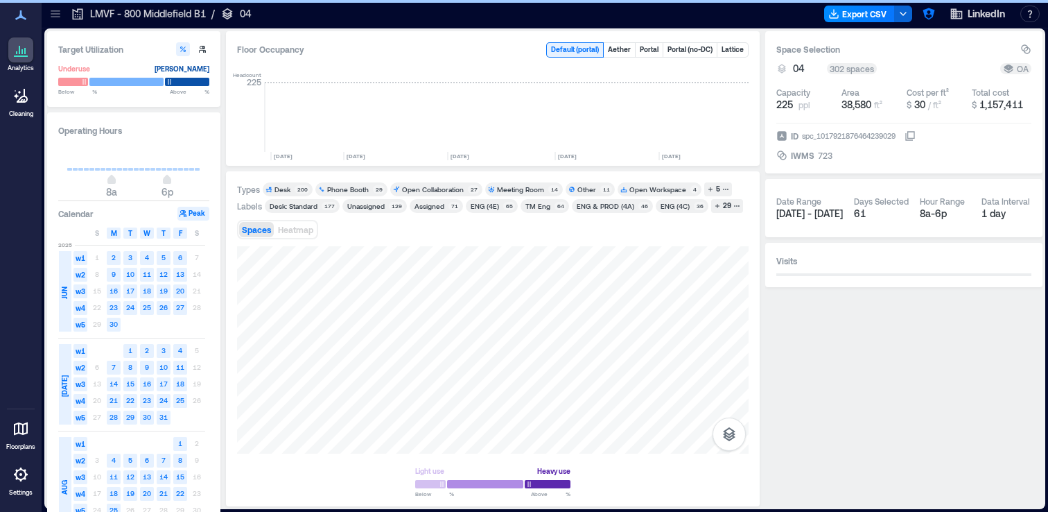
scroll to position [0, 3907]
click at [930, 16] on icon "button" at bounding box center [929, 14] width 14 height 14
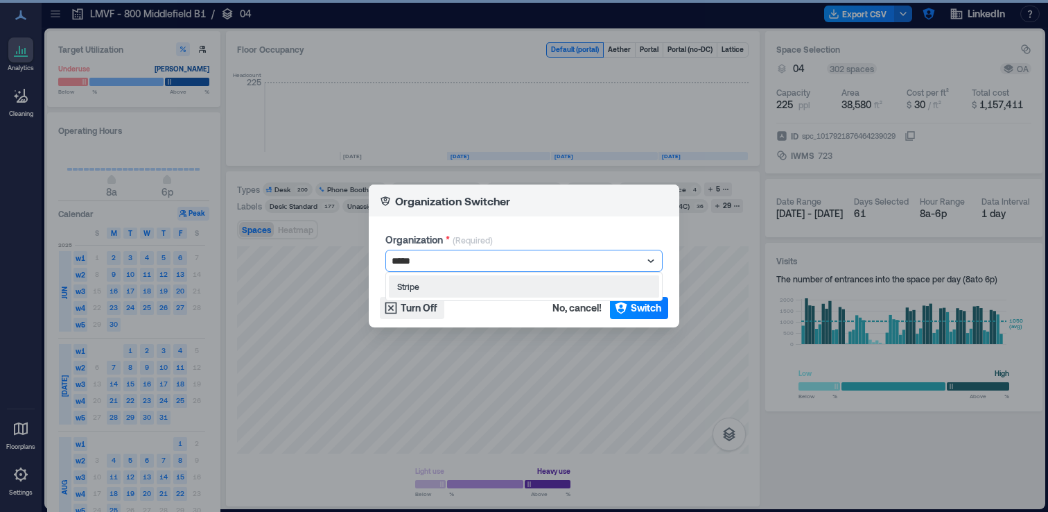
type input "******"
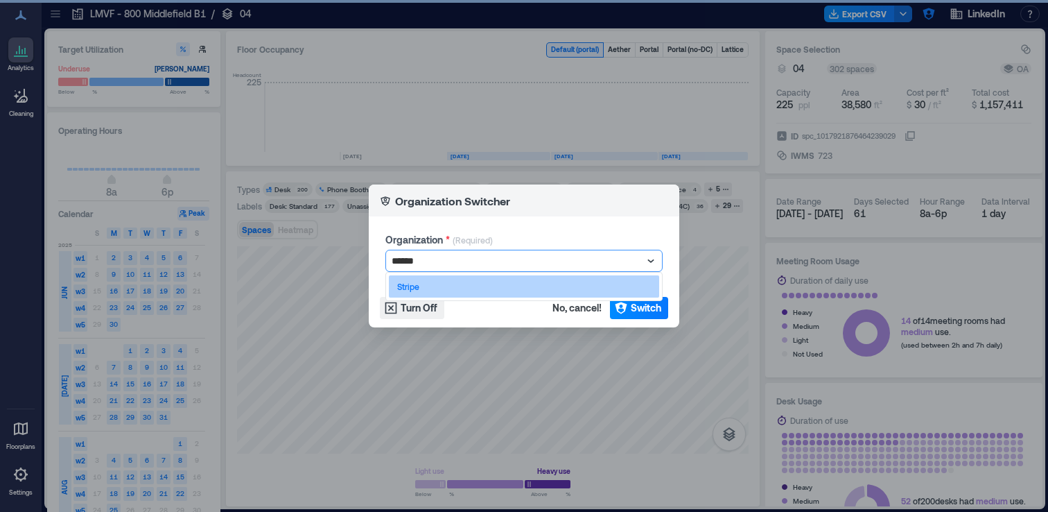
click at [419, 288] on div "Stripe" at bounding box center [524, 286] width 270 height 22
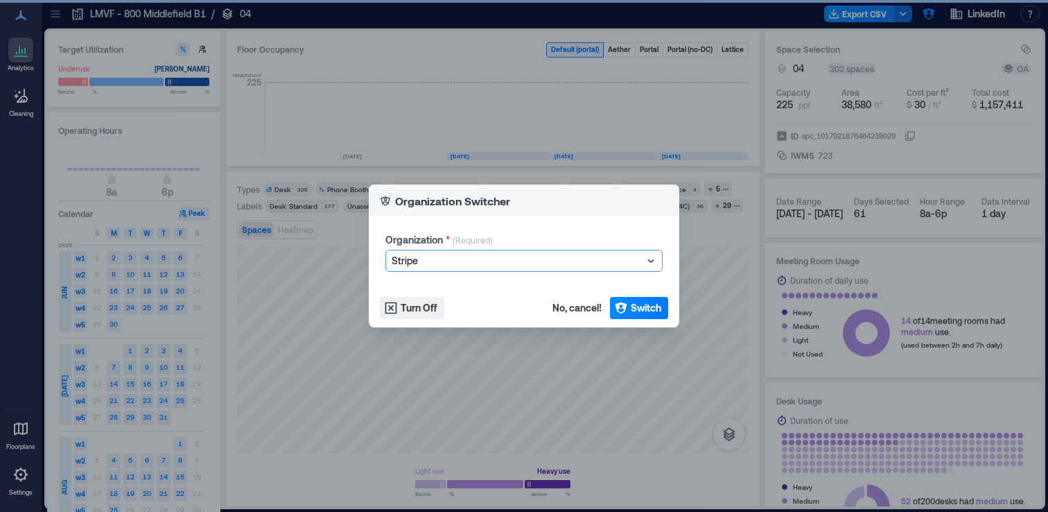
click at [635, 306] on span "Switch" at bounding box center [646, 308] width 31 height 14
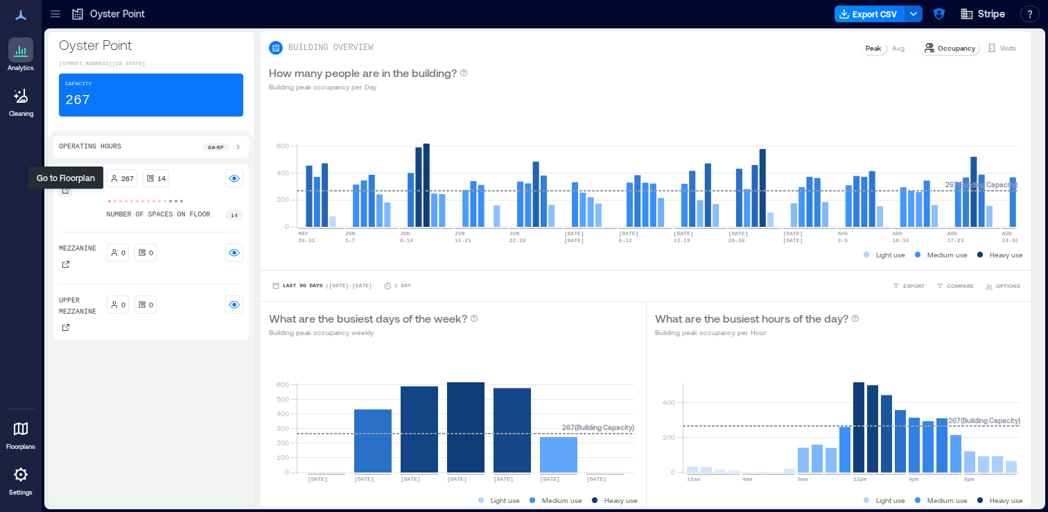
click at [64, 194] on icon at bounding box center [66, 190] width 8 height 8
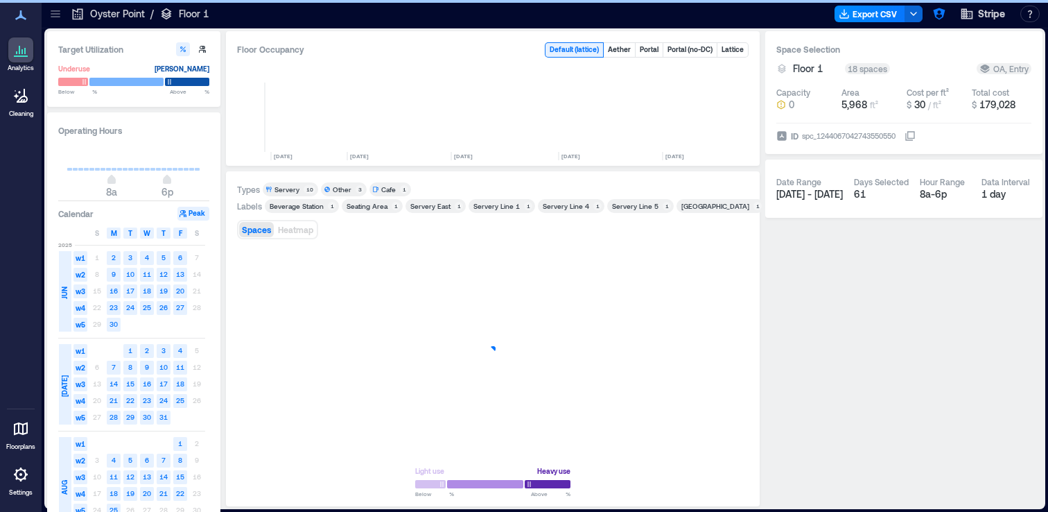
scroll to position [0, 3380]
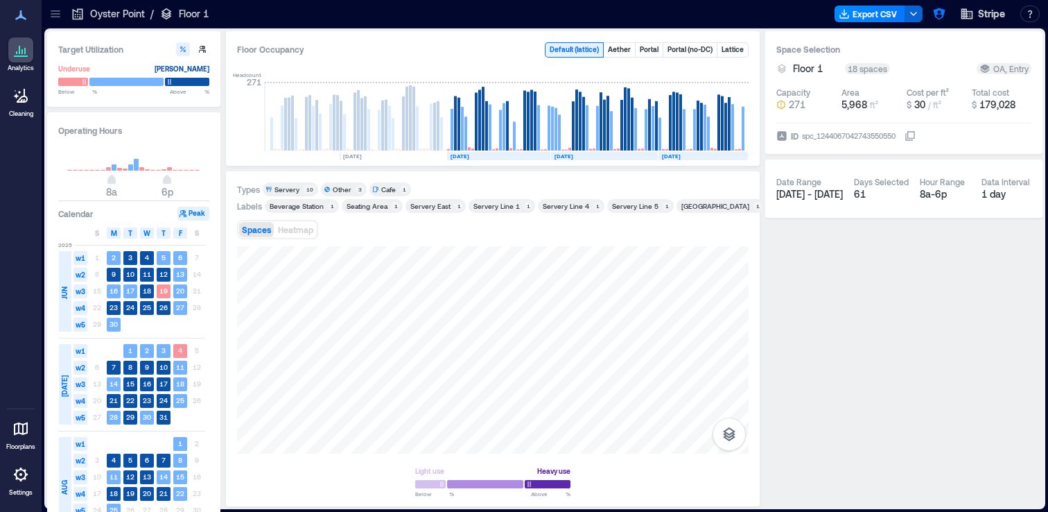
click at [53, 18] on icon at bounding box center [56, 14] width 14 height 14
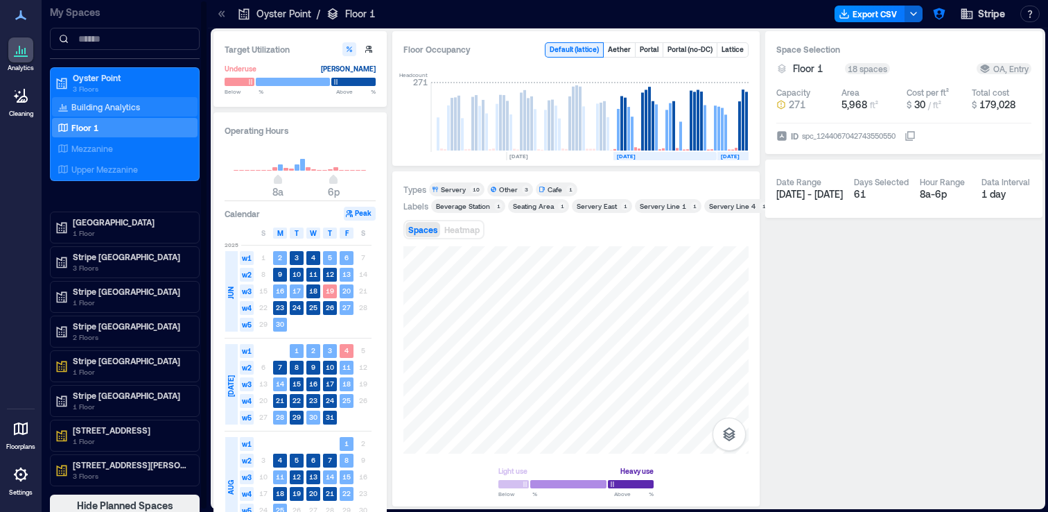
click at [123, 106] on p "Building Analytics" at bounding box center [105, 106] width 69 height 11
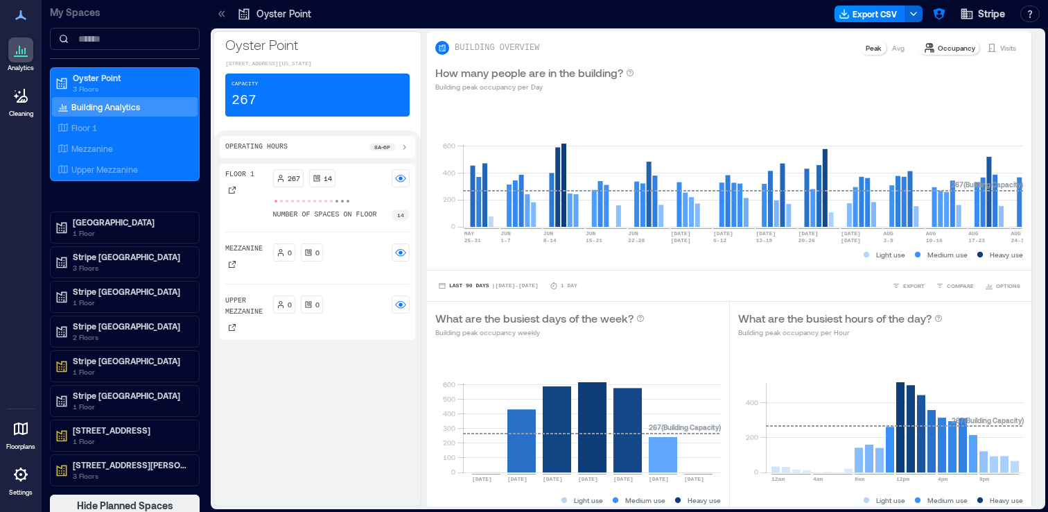
click at [225, 22] on div at bounding box center [222, 14] width 22 height 22
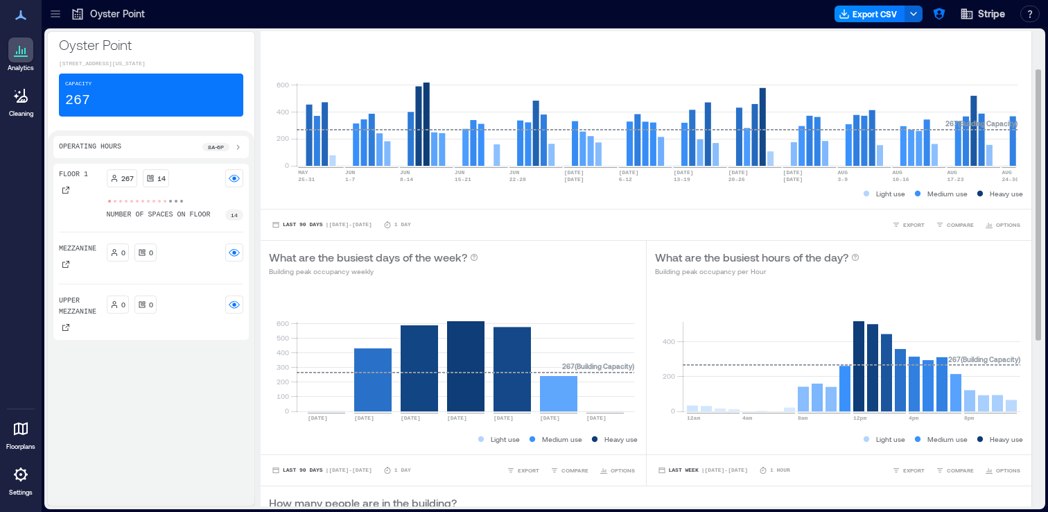
scroll to position [60, 0]
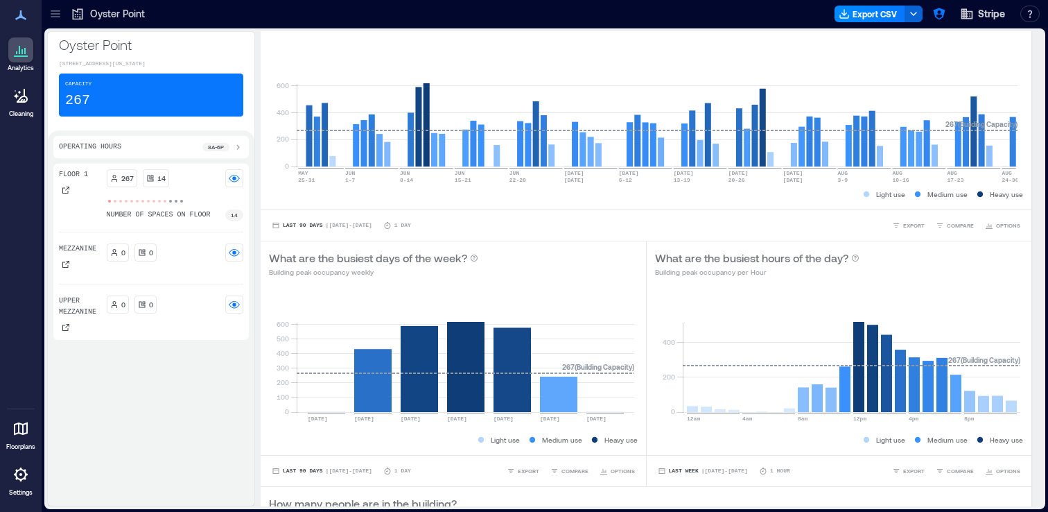
click at [58, 22] on div at bounding box center [55, 14] width 22 height 22
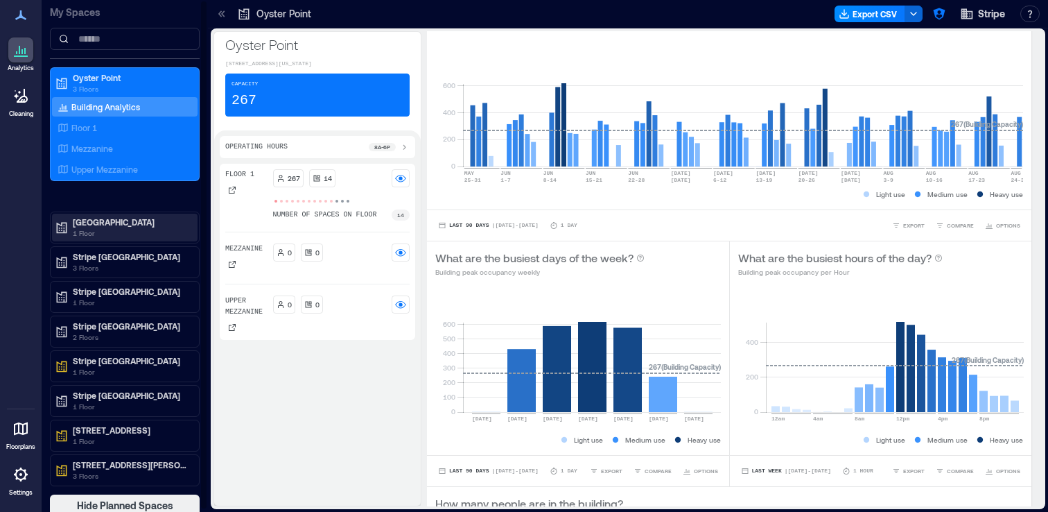
click at [120, 232] on p "1 Floor" at bounding box center [131, 232] width 116 height 11
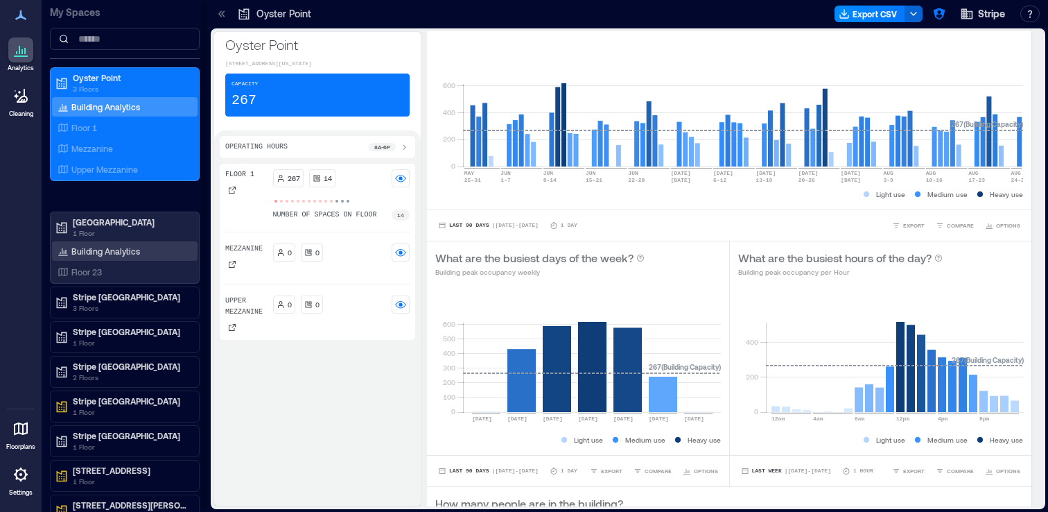
click at [127, 252] on p "Building Analytics" at bounding box center [105, 250] width 69 height 11
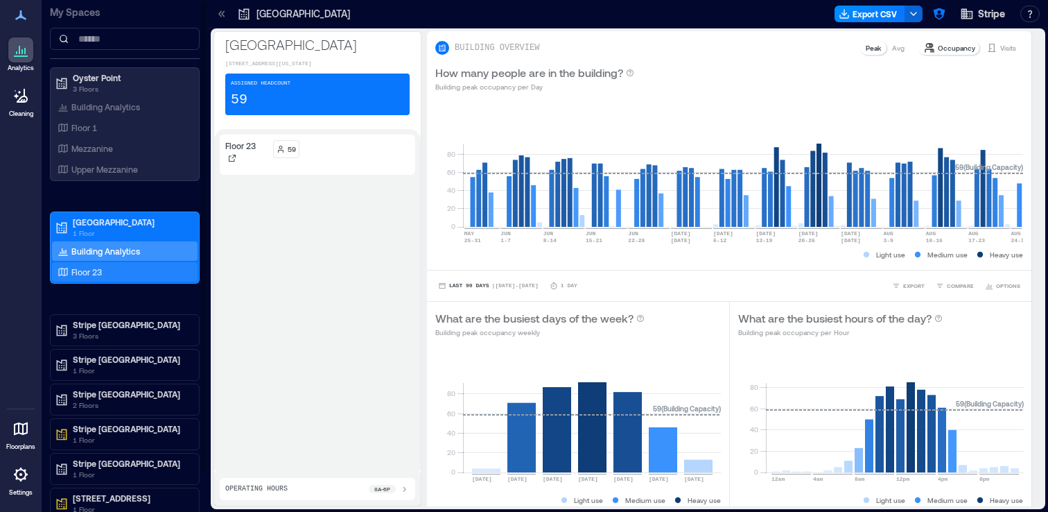
click at [125, 271] on div "Floor 23" at bounding box center [122, 272] width 135 height 14
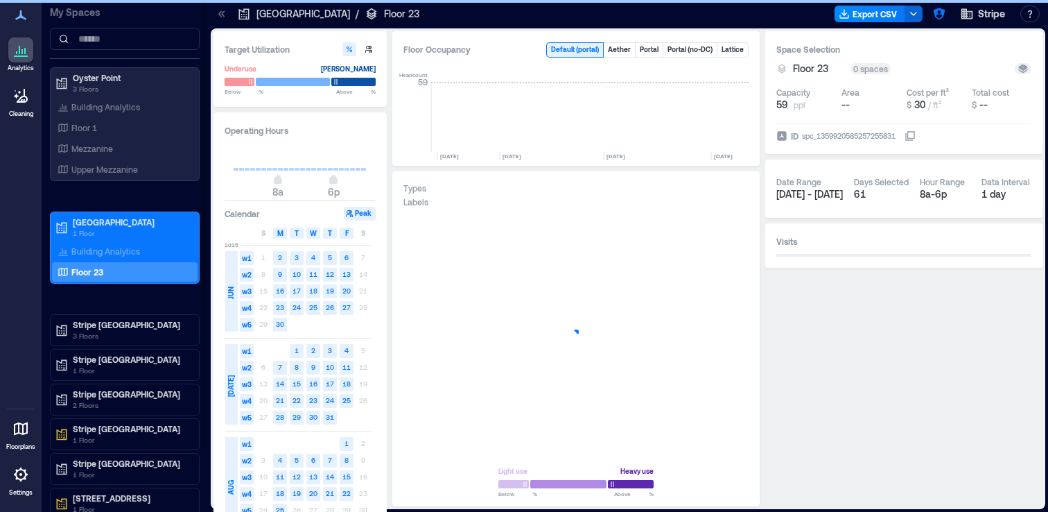
scroll to position [0, 998]
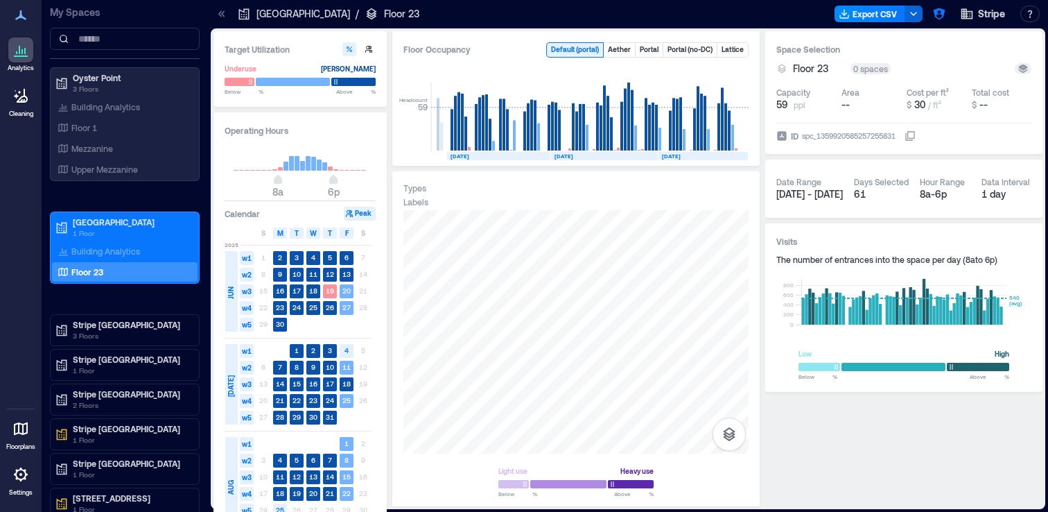
click at [225, 16] on icon at bounding box center [222, 14] width 14 height 14
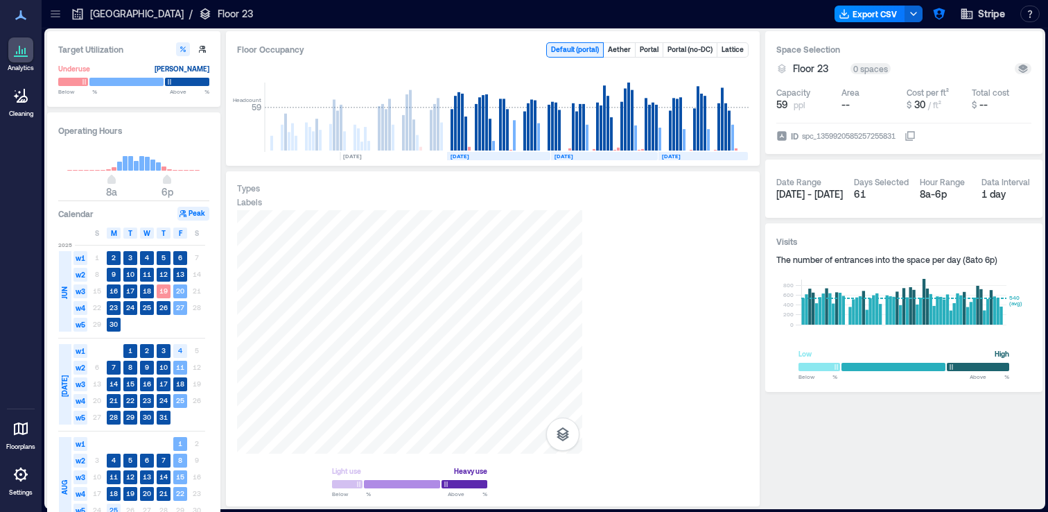
scroll to position [0, 832]
click at [53, 17] on icon at bounding box center [56, 14] width 14 height 14
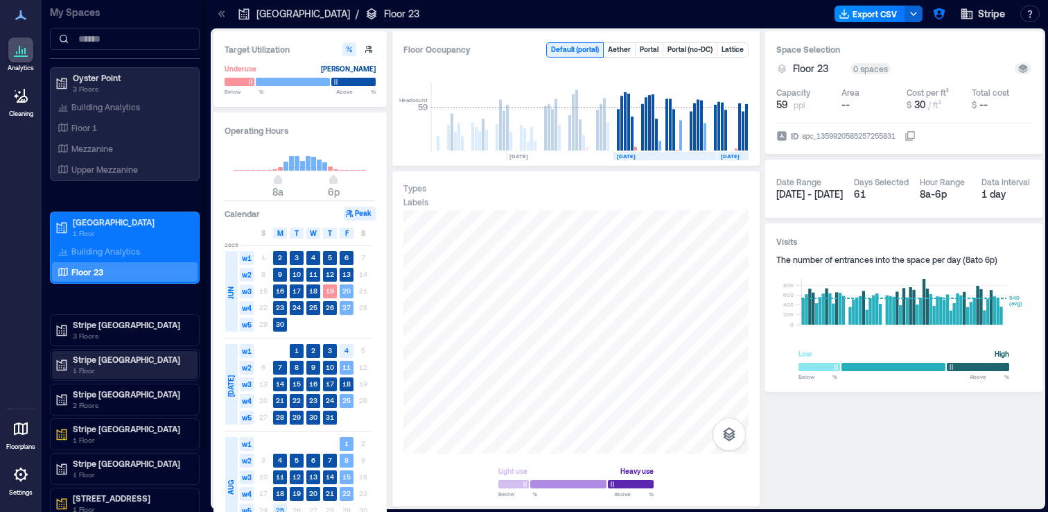
click at [125, 365] on p "1 Floor" at bounding box center [131, 370] width 116 height 11
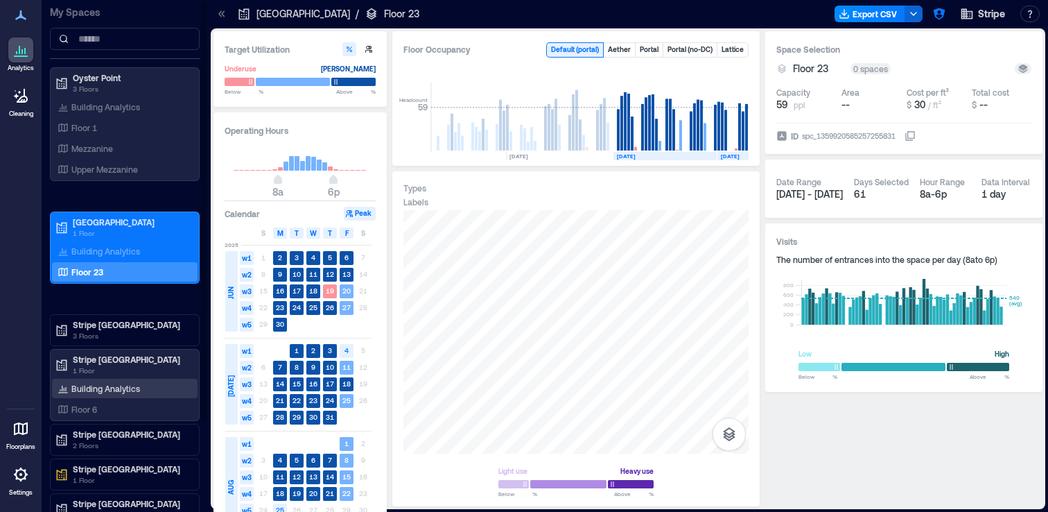
click at [127, 389] on p "Building Analytics" at bounding box center [105, 388] width 69 height 11
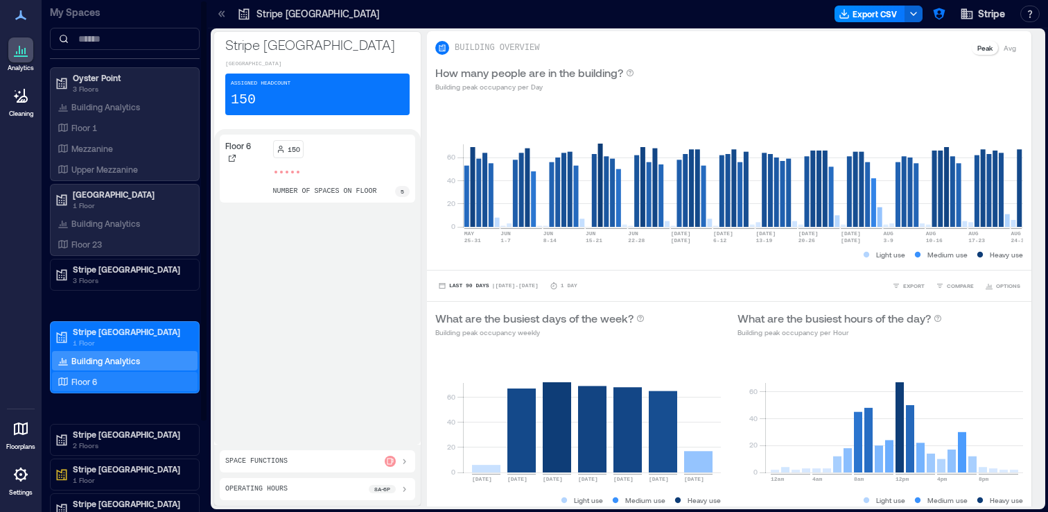
click at [124, 378] on div "Floor 6" at bounding box center [122, 381] width 135 height 14
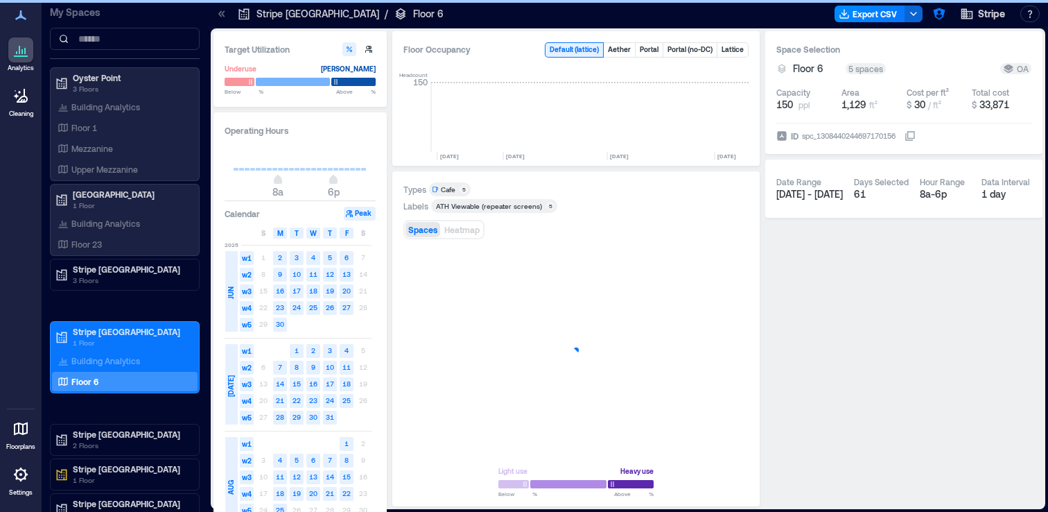
scroll to position [0, 1002]
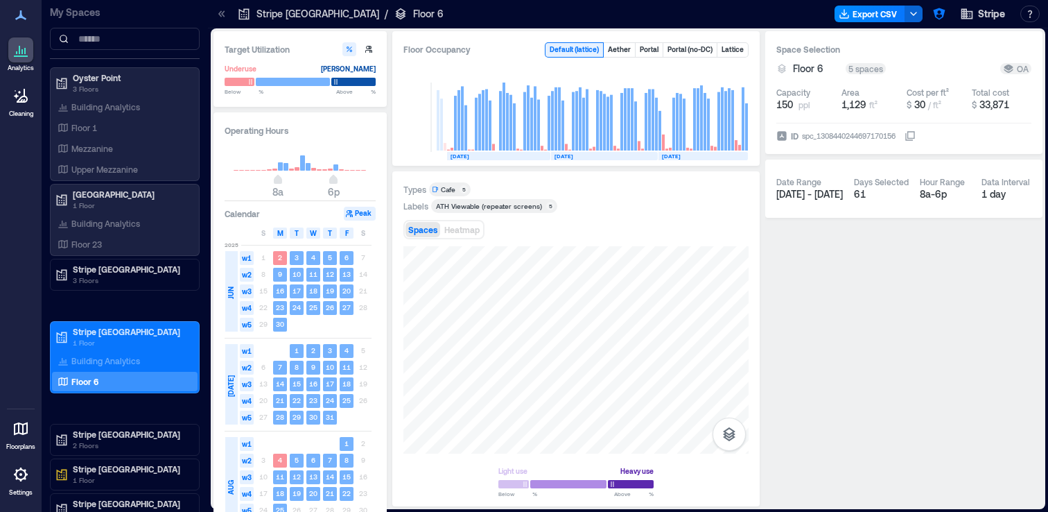
click at [218, 12] on icon at bounding box center [222, 14] width 14 height 14
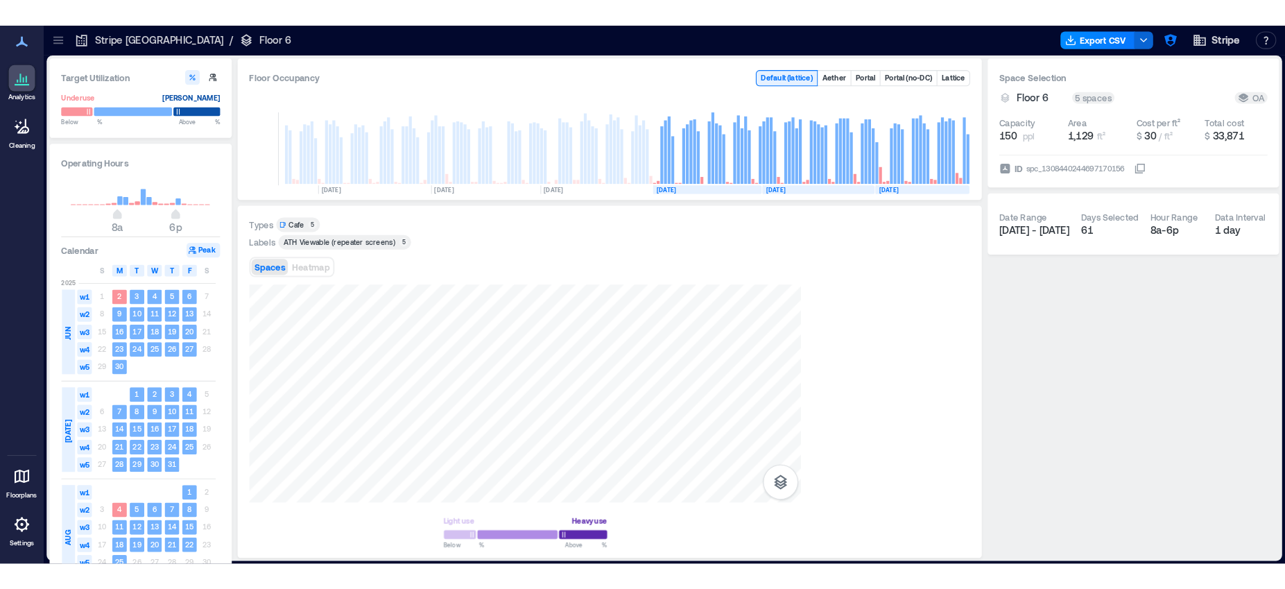
scroll to position [0, 599]
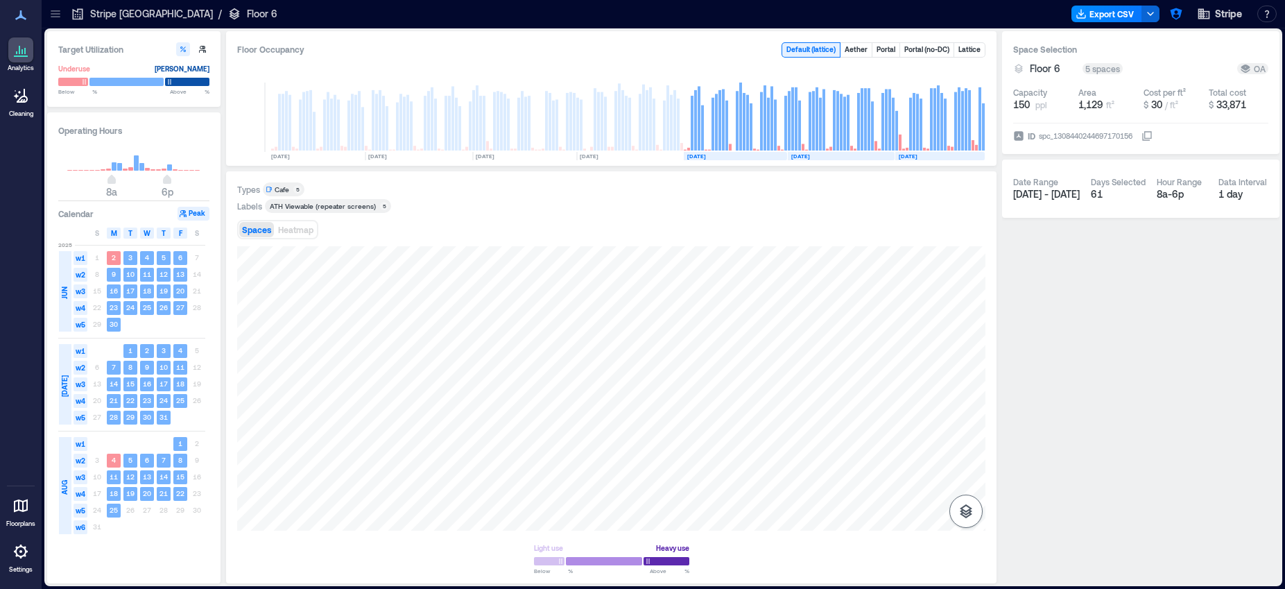
click at [966, 511] on icon "button" at bounding box center [965, 511] width 17 height 17
click at [967, 446] on p "Sensors" at bounding box center [966, 450] width 26 height 8
click at [958, 447] on p "Sensors" at bounding box center [966, 450] width 26 height 8
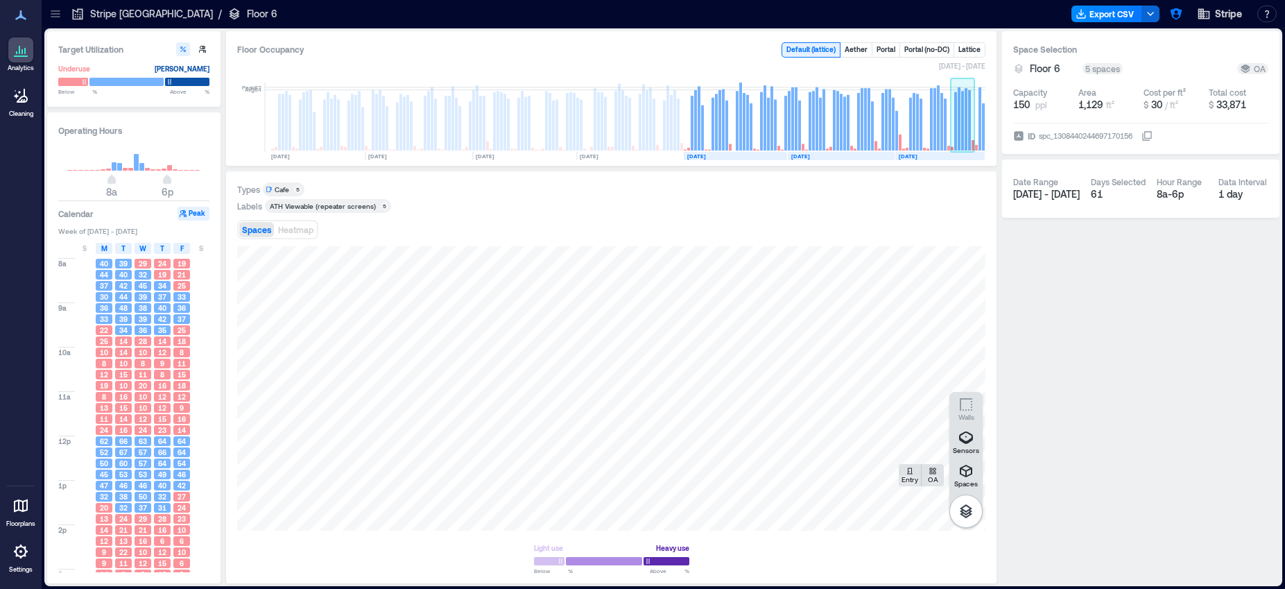
click at [967, 148] on rect at bounding box center [963, 117] width 24 height 69
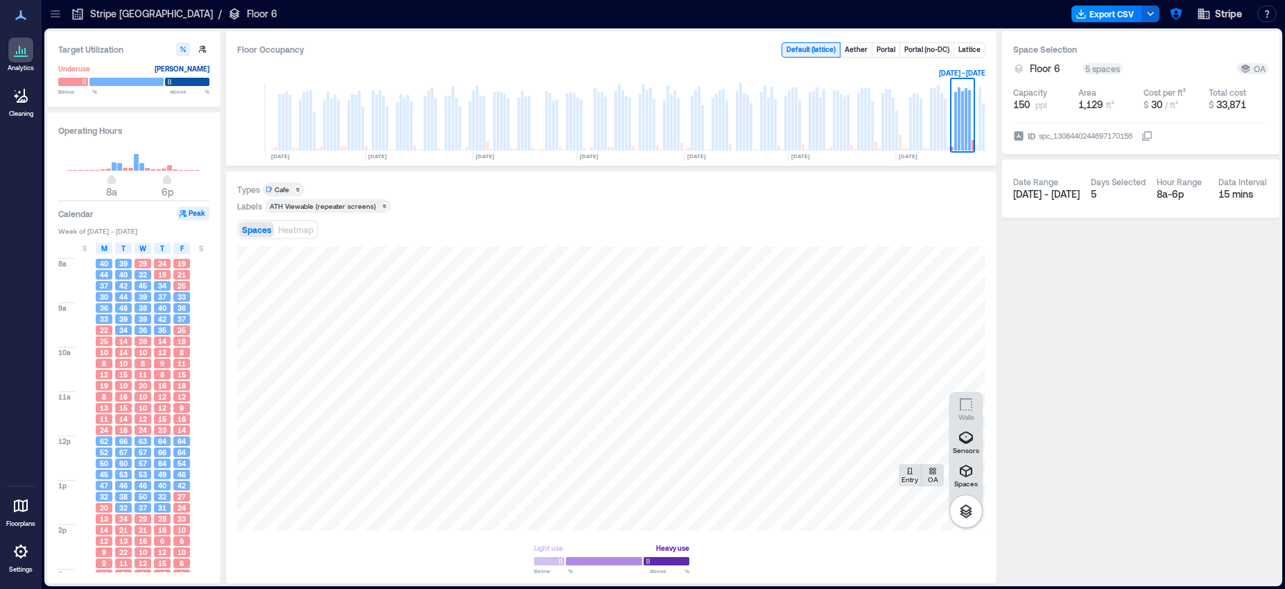
click at [55, 16] on icon at bounding box center [55, 16] width 9 height 1
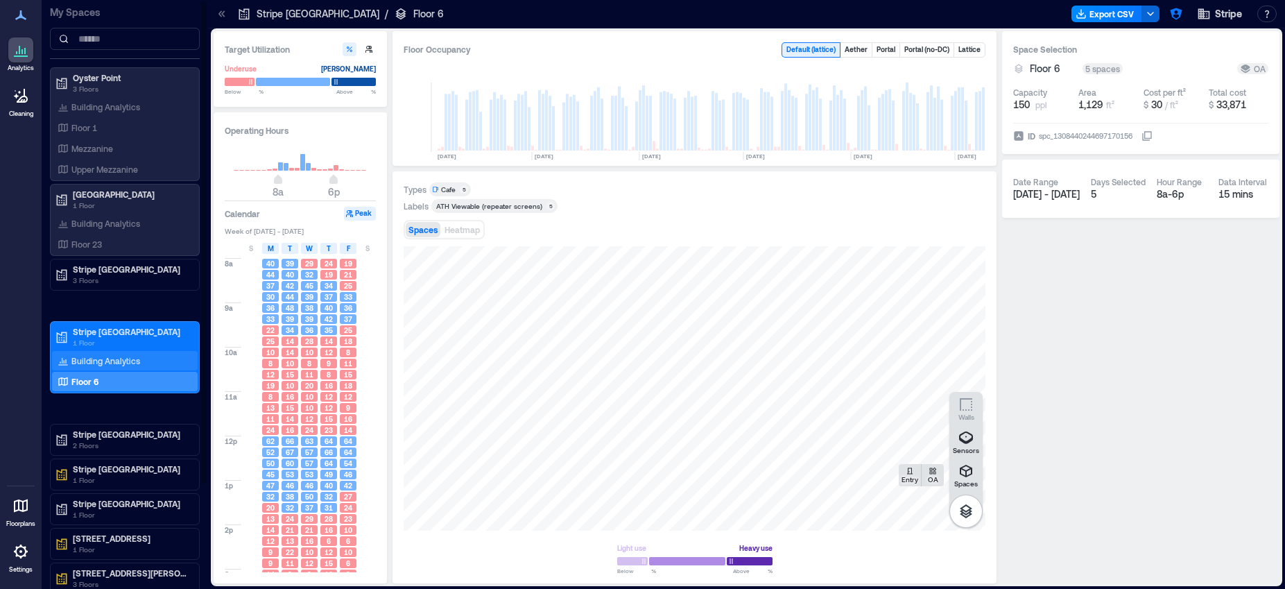
click at [120, 352] on div "Building Analytics" at bounding box center [125, 360] width 146 height 19
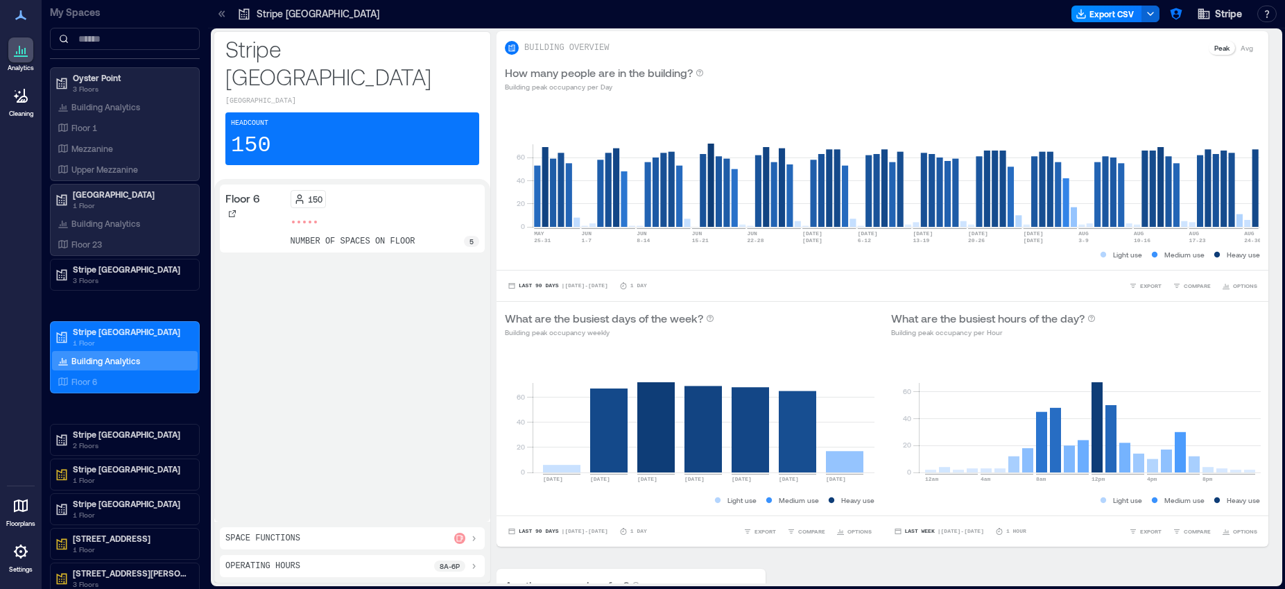
click at [214, 21] on div at bounding box center [222, 14] width 22 height 22
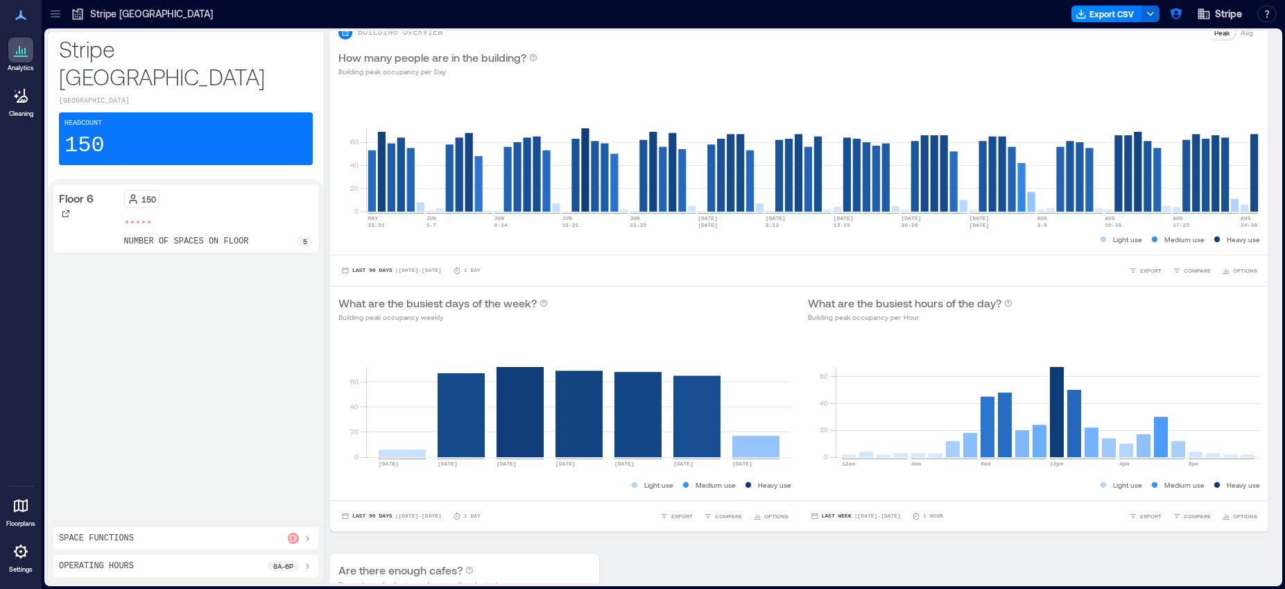
scroll to position [594, 0]
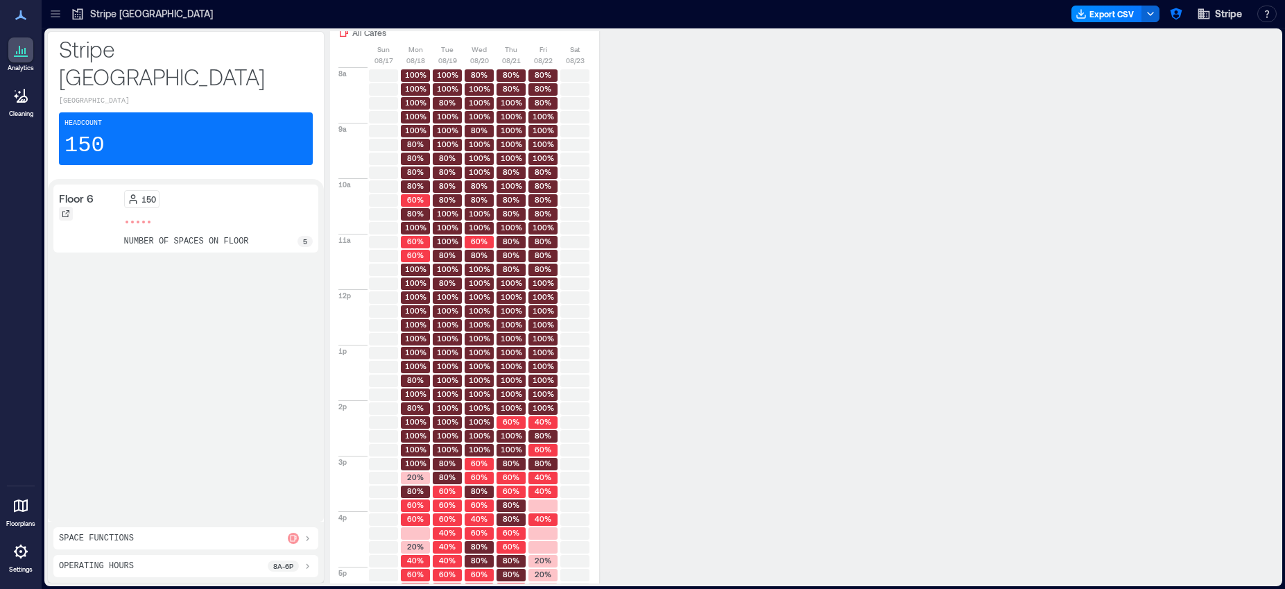
click at [70, 207] on div at bounding box center [66, 214] width 14 height 14
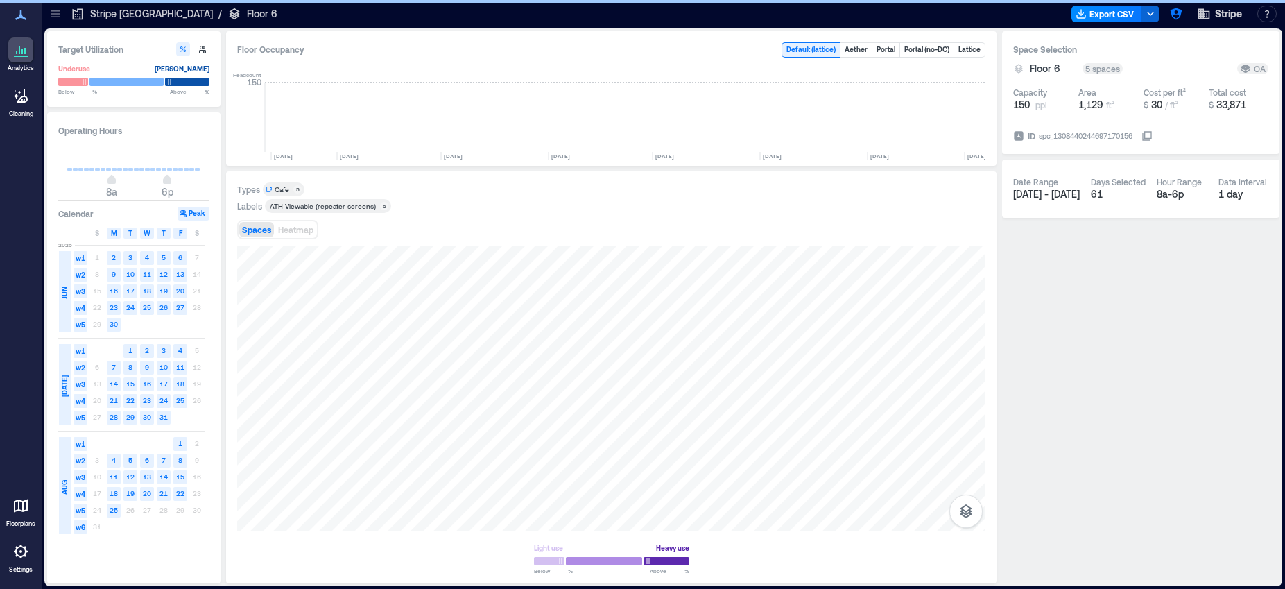
scroll to position [0, 599]
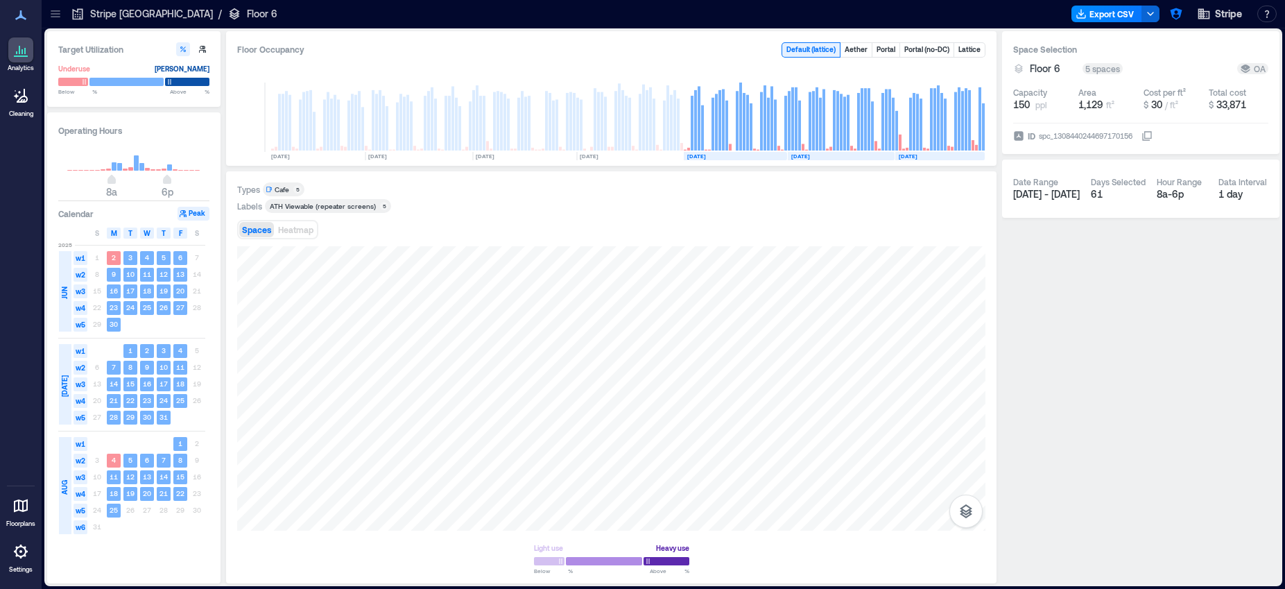
click at [62, 19] on div at bounding box center [55, 14] width 22 height 22
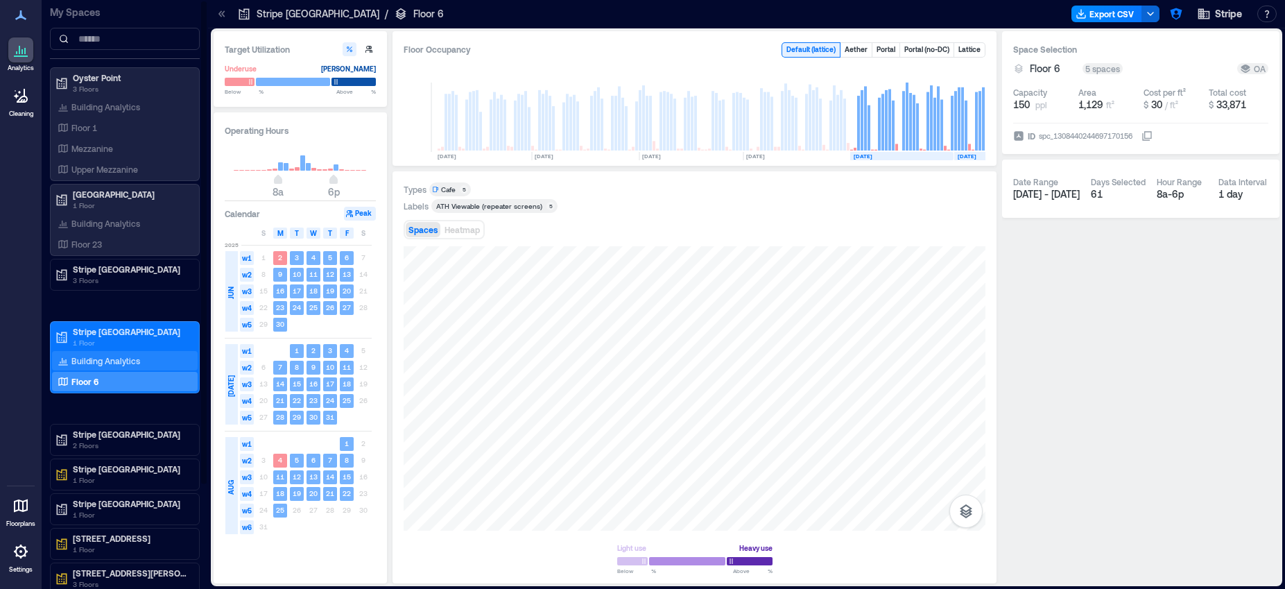
click at [135, 355] on p "Building Analytics" at bounding box center [105, 360] width 69 height 11
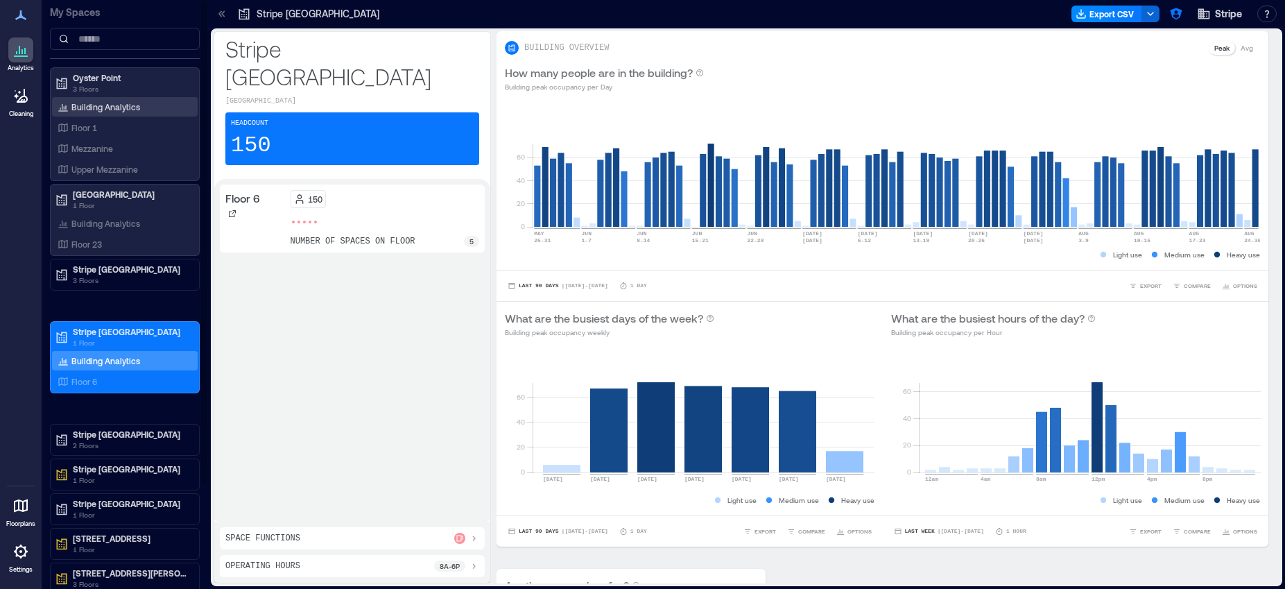
click at [92, 101] on div "Building Analytics" at bounding box center [99, 107] width 88 height 14
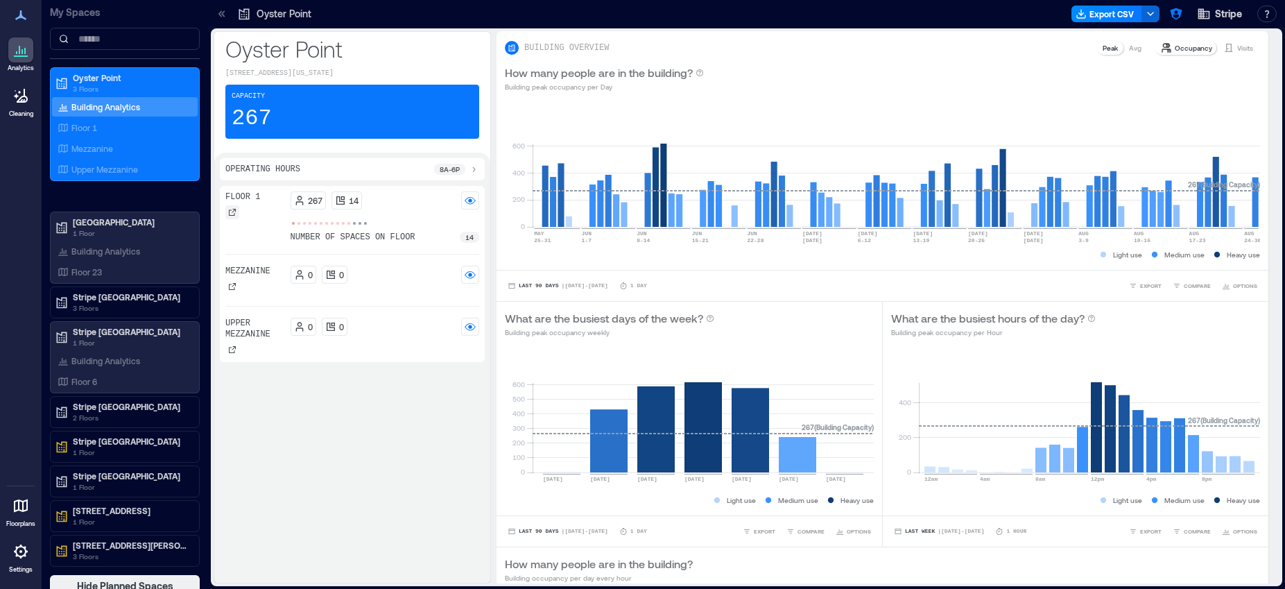
click at [237, 219] on div at bounding box center [232, 212] width 14 height 14
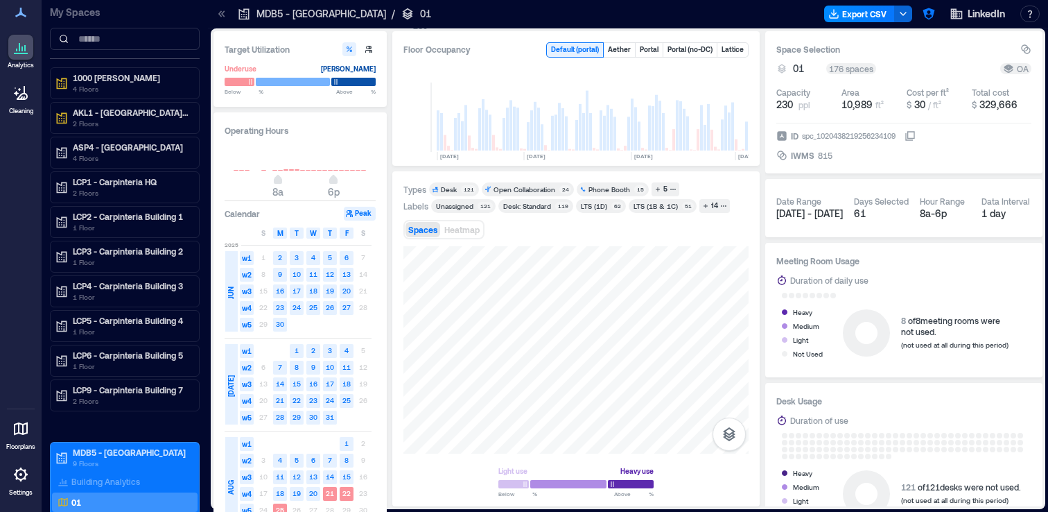
scroll to position [0, 2187]
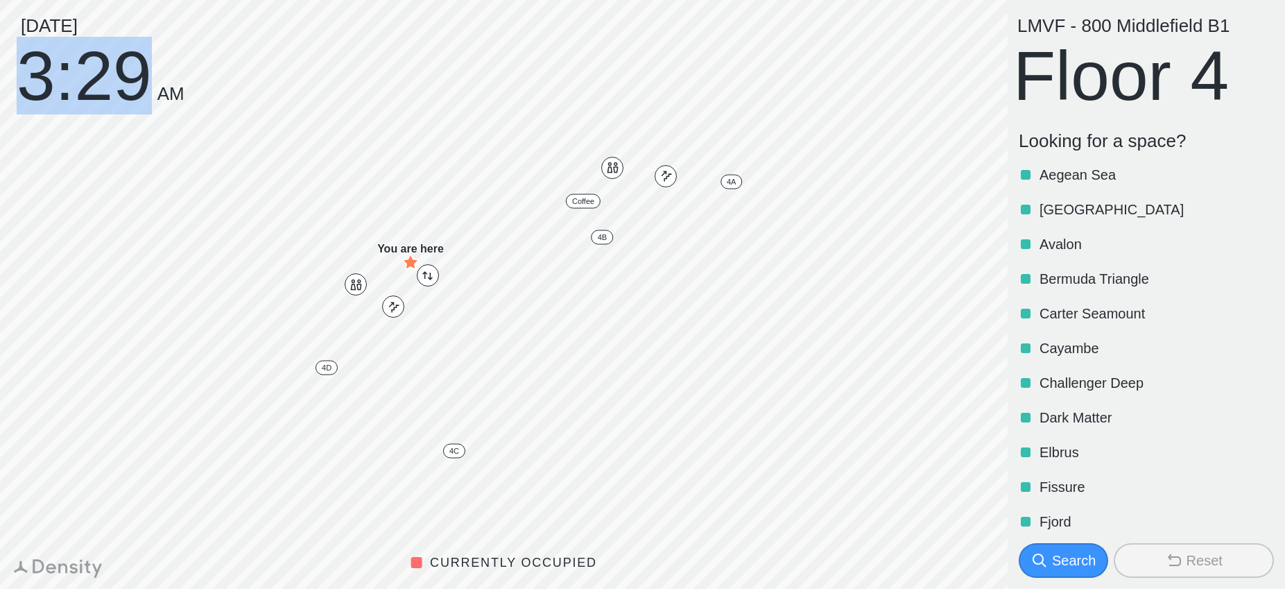
drag, startPoint x: 153, startPoint y: 75, endPoint x: 17, endPoint y: 66, distance: 136.2
click at [17, 66] on div "[DATE] 3:29 AM" at bounding box center [101, 61] width 168 height 89
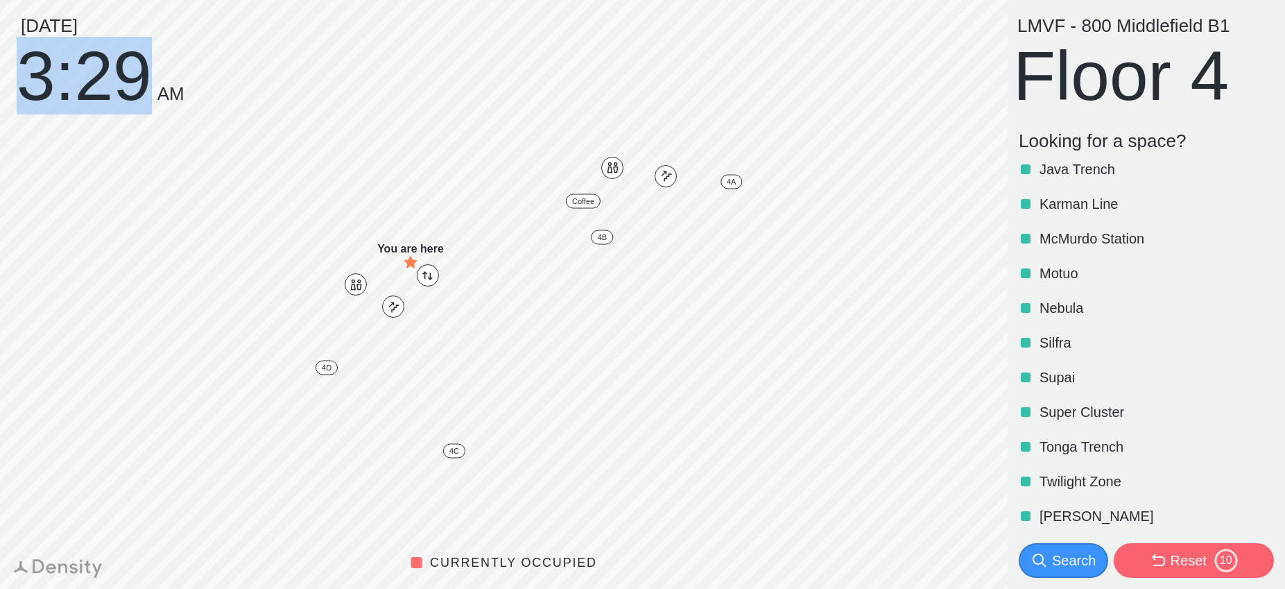
scroll to position [527, 0]
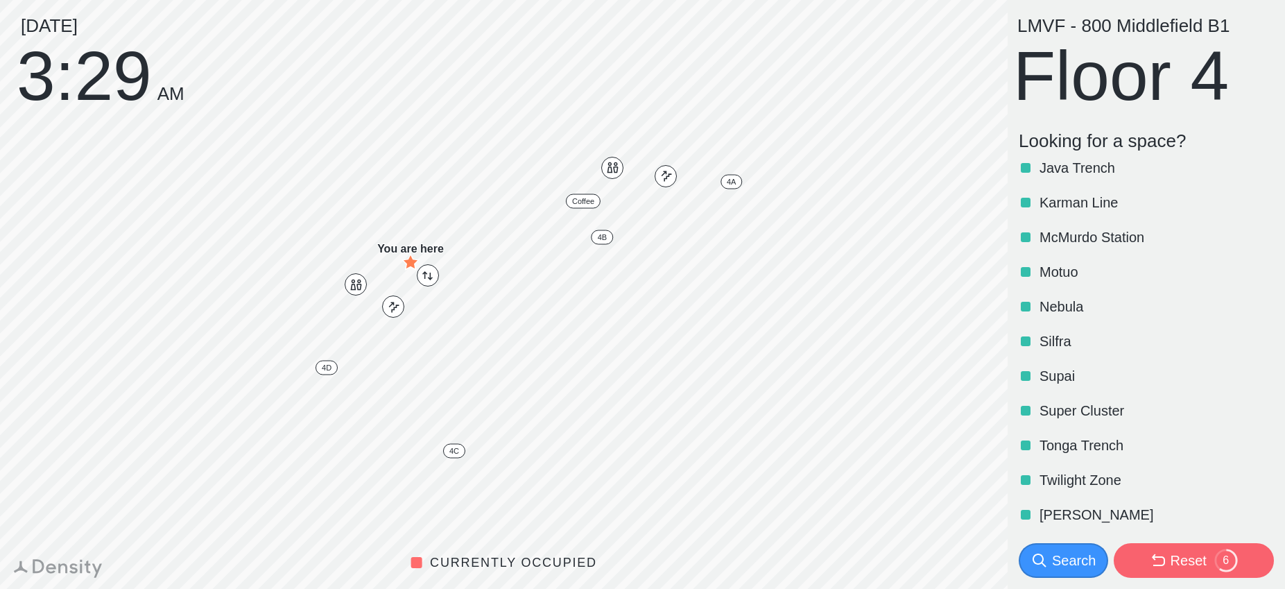
click at [1056, 478] on p "Twilight Zone" at bounding box center [1155, 479] width 232 height 19
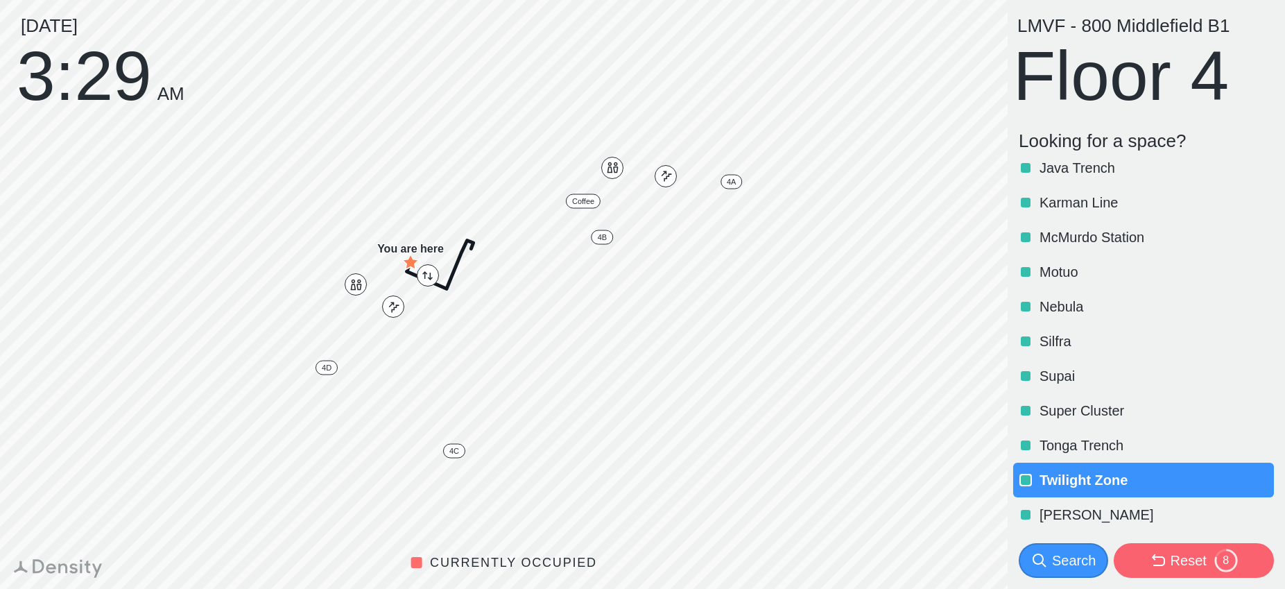
click at [1056, 478] on p "Twilight Zone" at bounding box center [1155, 479] width 232 height 19
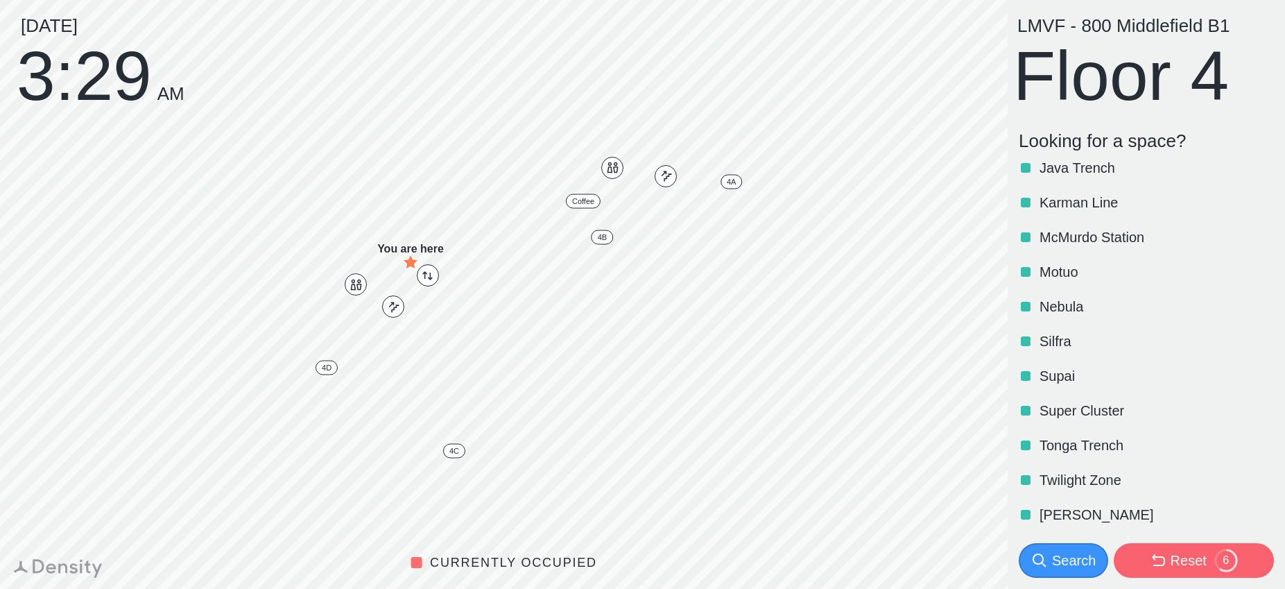
click at [1054, 511] on p "Vinson" at bounding box center [1155, 514] width 232 height 19
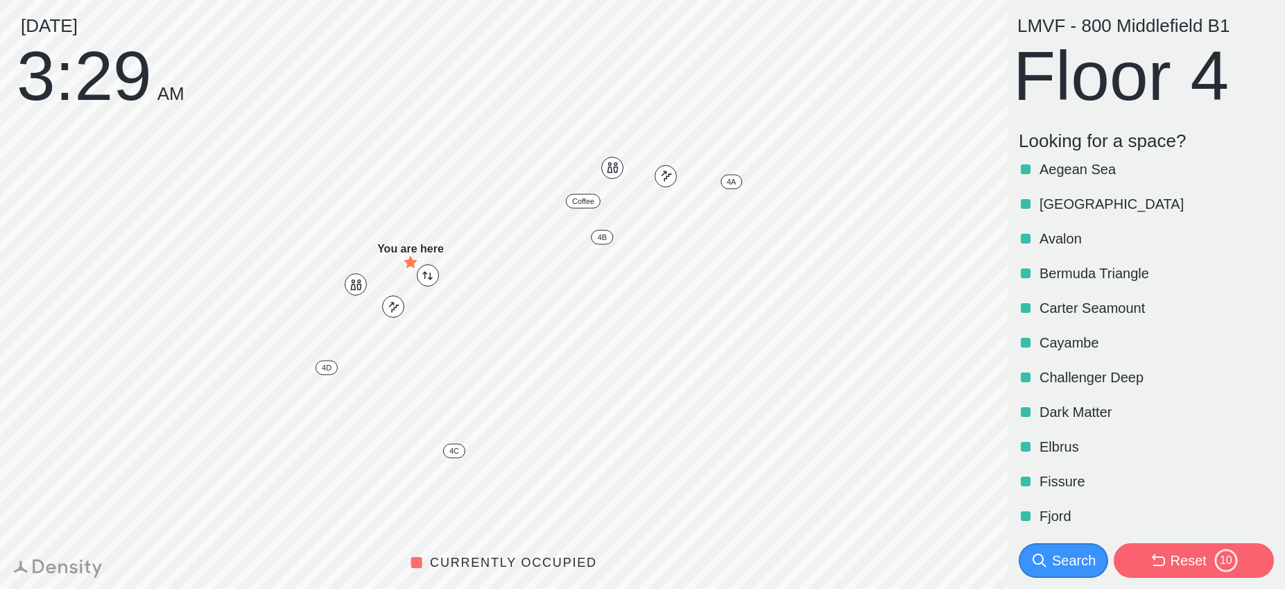
scroll to position [0, 0]
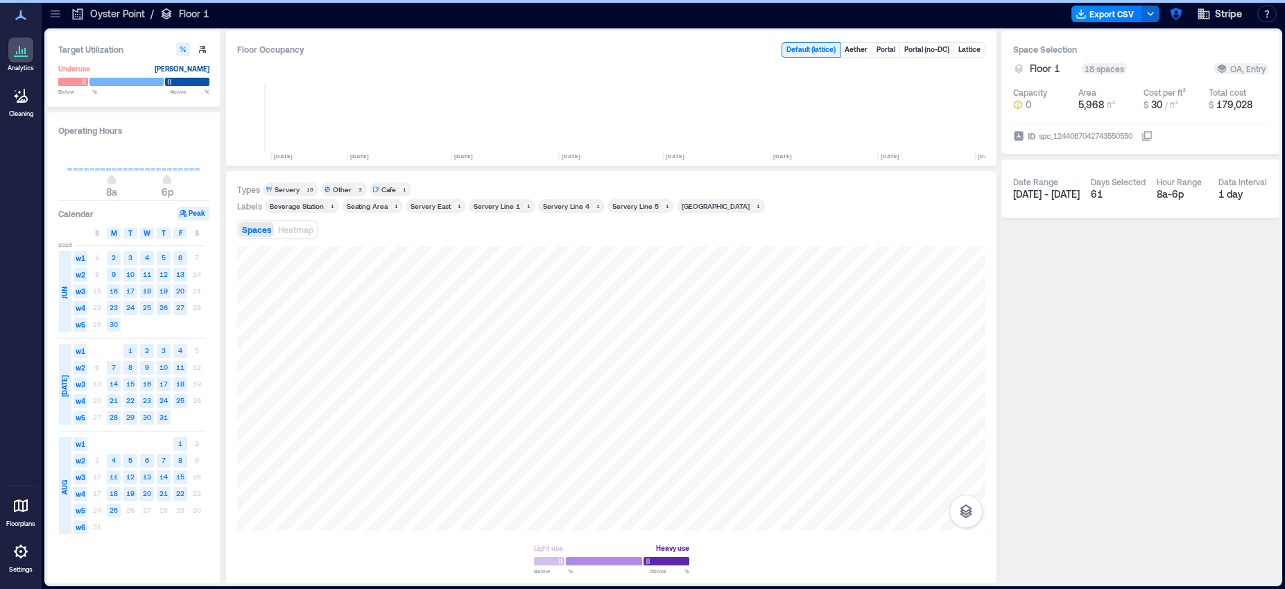
scroll to position [0, 3143]
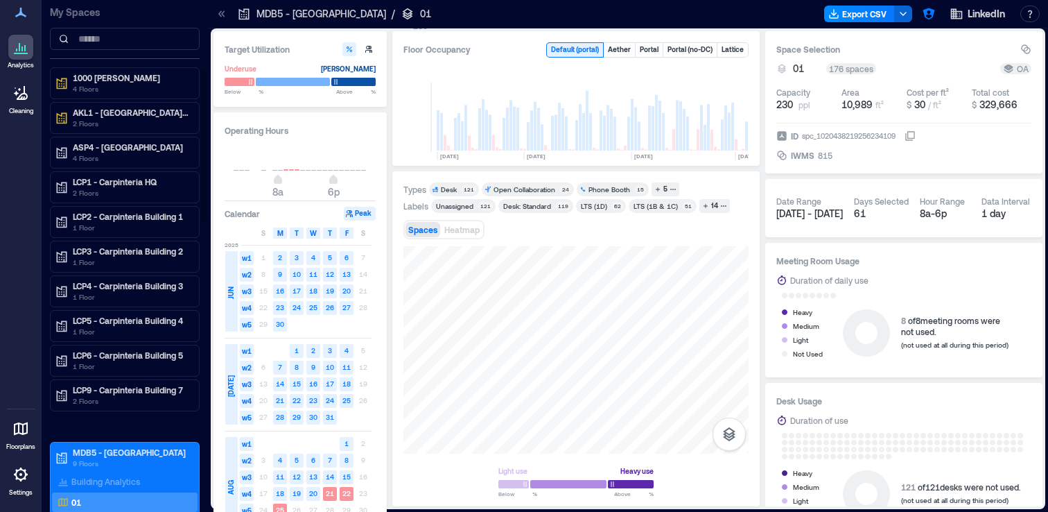
scroll to position [0, 2187]
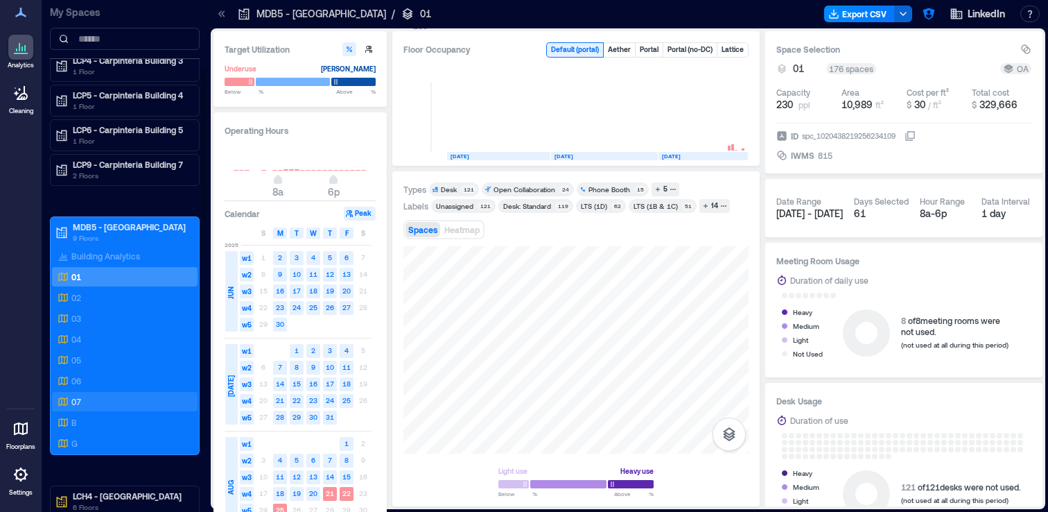
click at [135, 406] on div "07" at bounding box center [122, 401] width 135 height 14
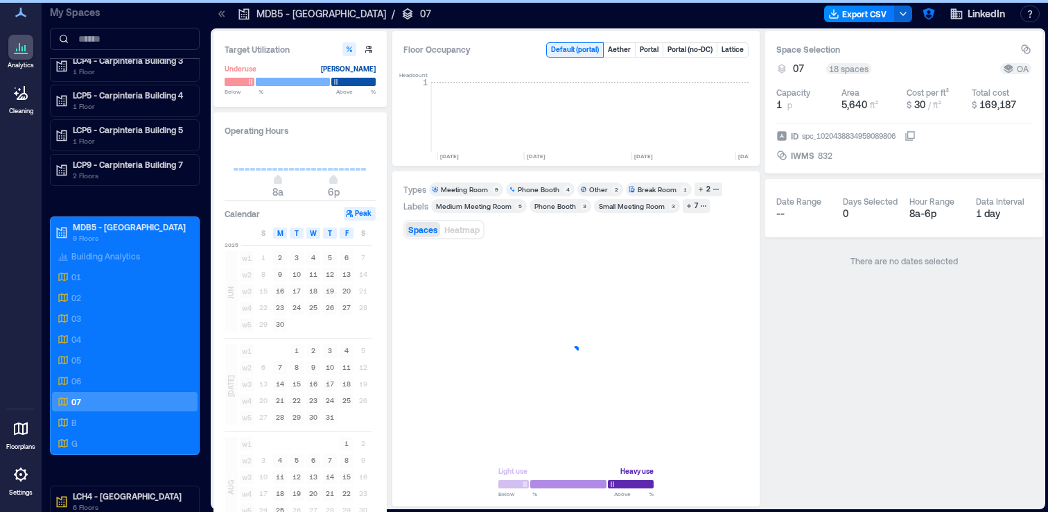
scroll to position [0, 2187]
click at [220, 17] on icon at bounding box center [222, 14] width 14 height 14
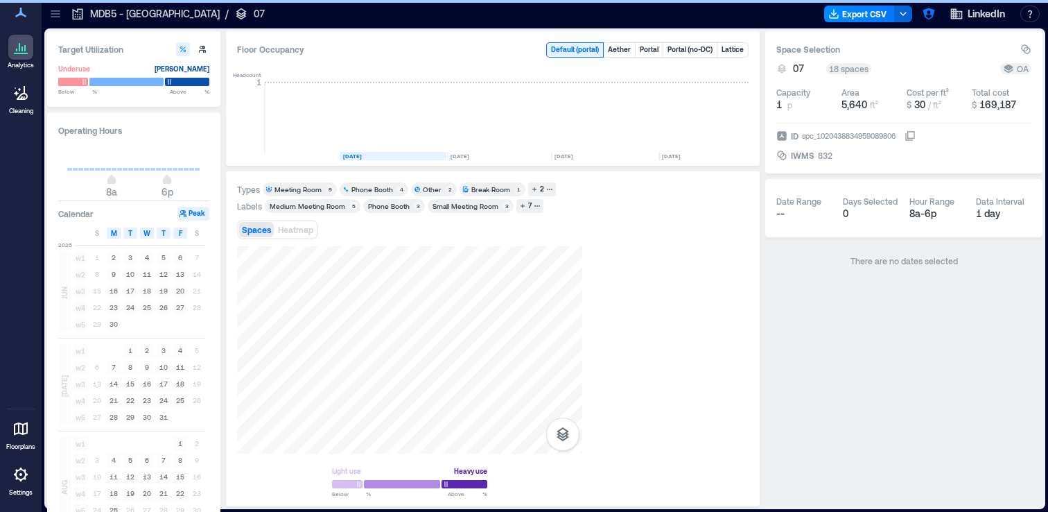
scroll to position [0, 2021]
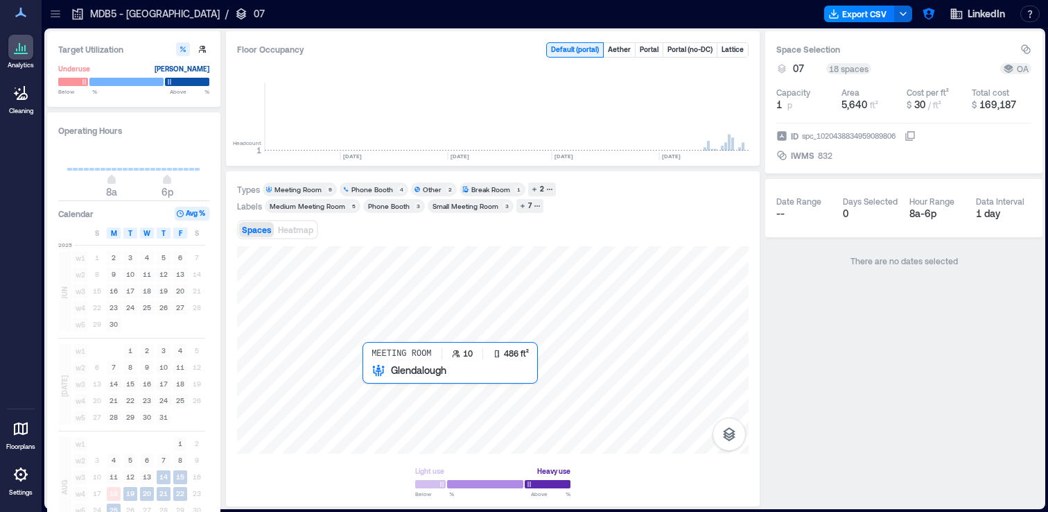
click at [379, 385] on div at bounding box center [493, 349] width 512 height 207
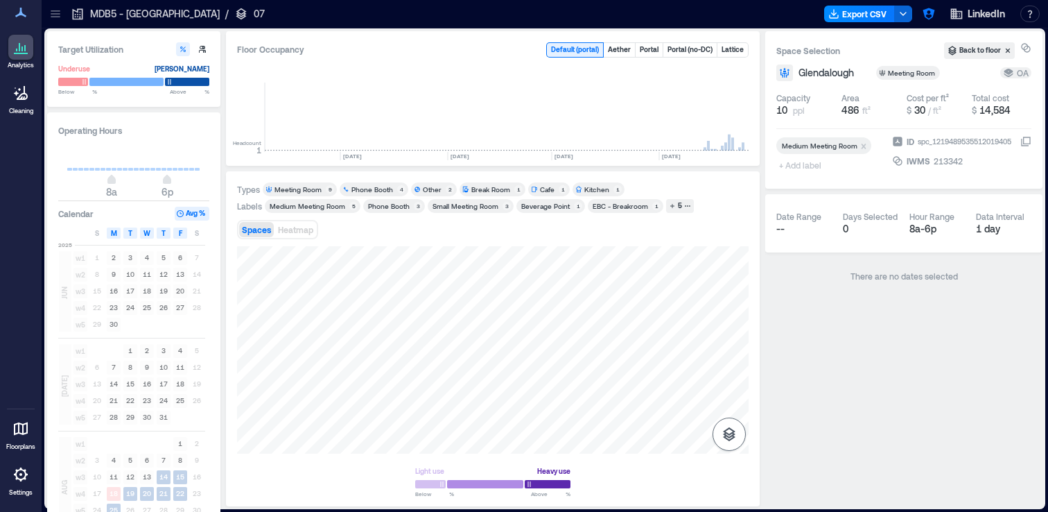
click at [740, 438] on button "button" at bounding box center [729, 433] width 33 height 33
click at [731, 354] on icon "button" at bounding box center [729, 360] width 17 height 17
click at [401, 401] on div "G2FJY104" at bounding box center [493, 349] width 512 height 207
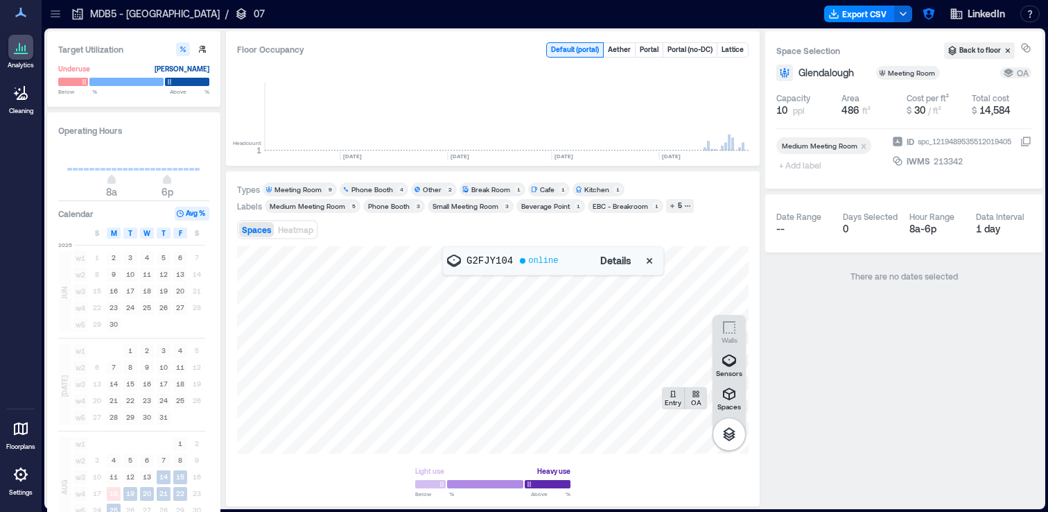
click at [615, 263] on span "Details" at bounding box center [615, 261] width 31 height 14
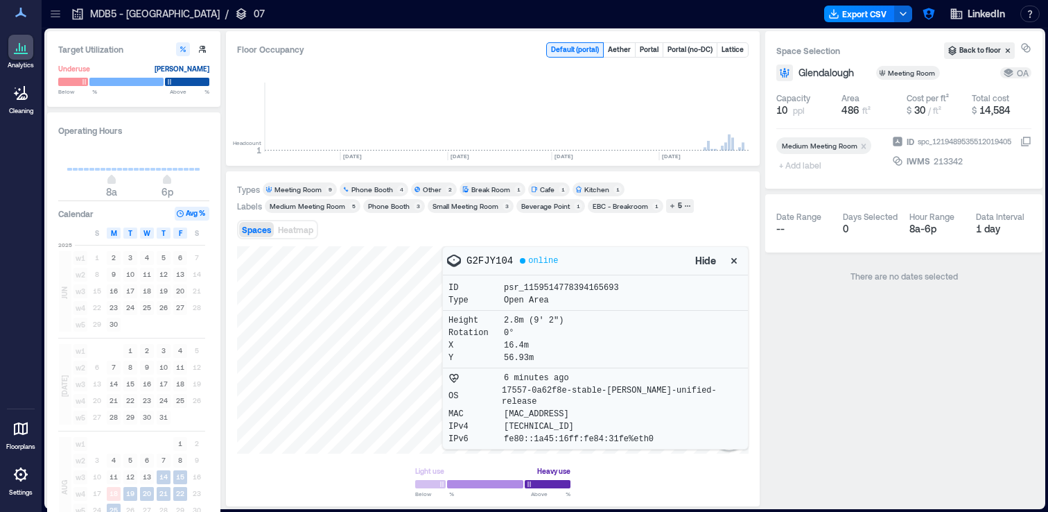
click at [727, 263] on icon "button" at bounding box center [734, 261] width 14 height 14
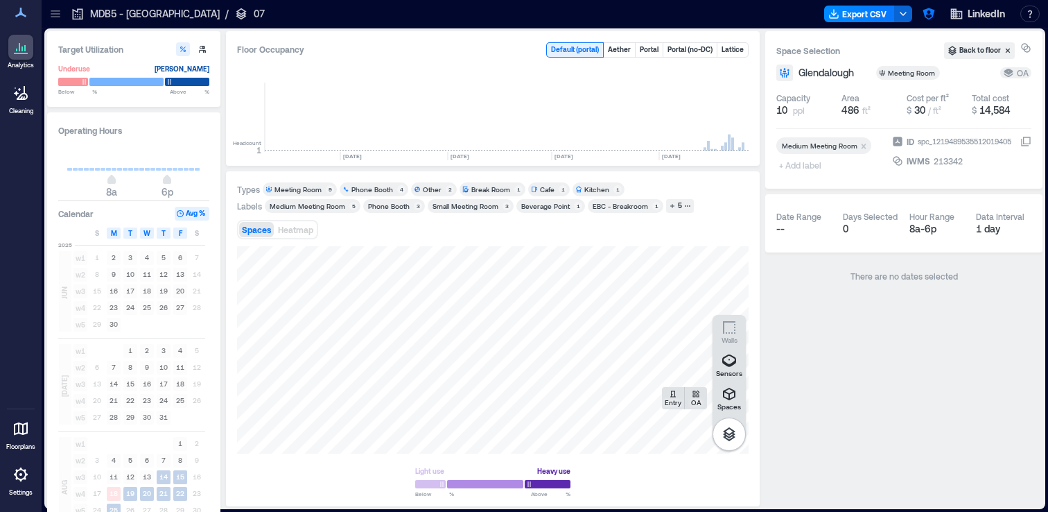
scroll to position [0, 2021]
